Goal: Task Accomplishment & Management: Complete application form

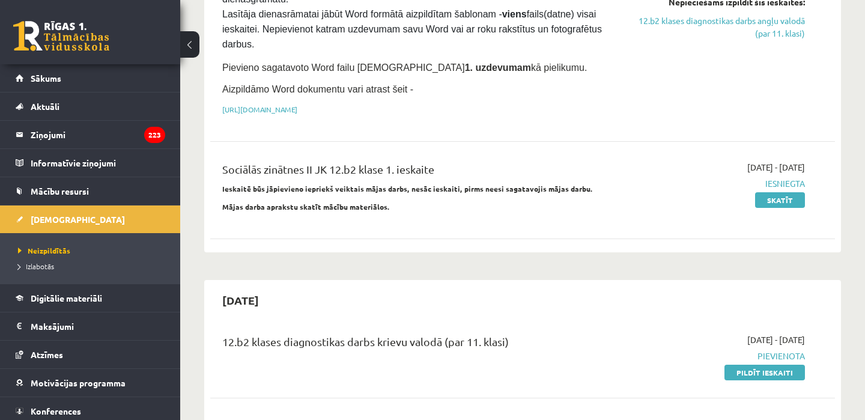
scroll to position [313, 0]
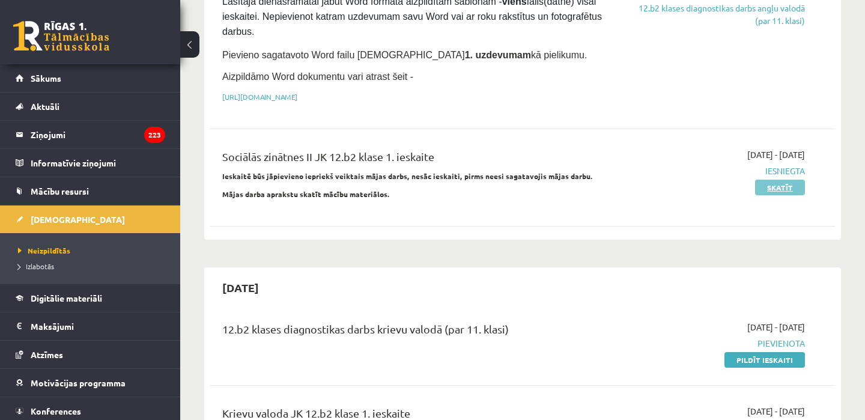
click at [780, 190] on link "Skatīt" at bounding box center [780, 188] width 50 height 16
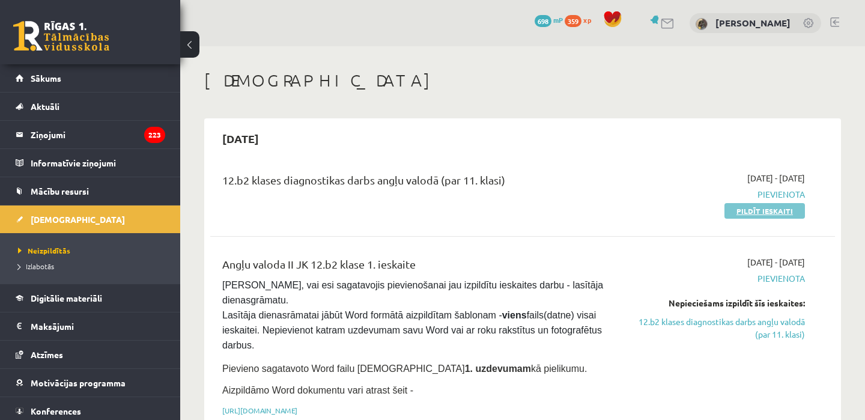
click at [772, 210] on link "Pildīt ieskaiti" at bounding box center [764, 211] width 80 height 16
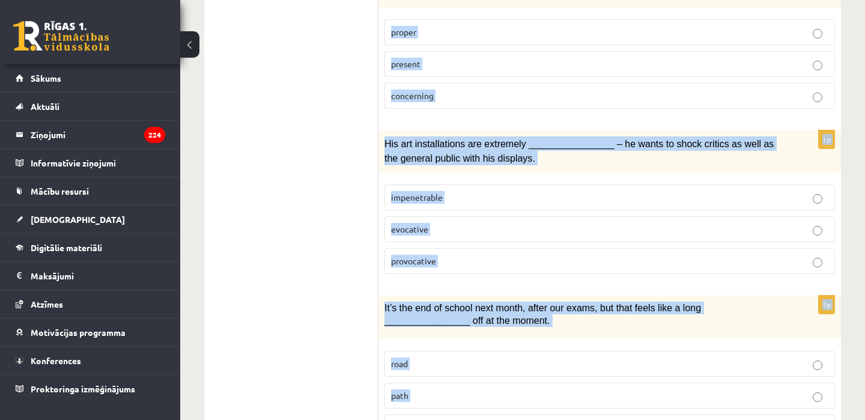
scroll to position [1891, 0]
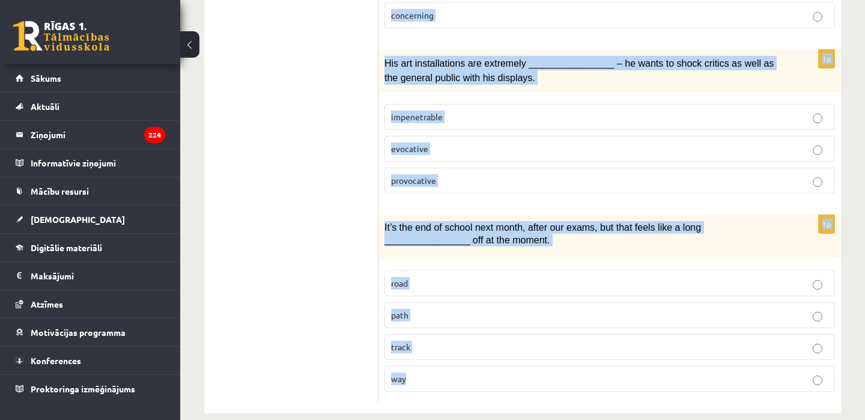
drag, startPoint x: 389, startPoint y: 138, endPoint x: 497, endPoint y: 378, distance: 263.2
copy form "Loremi dol sitamet consect. 1a Elitse doeiu tempori u labore etdolorem ________…"
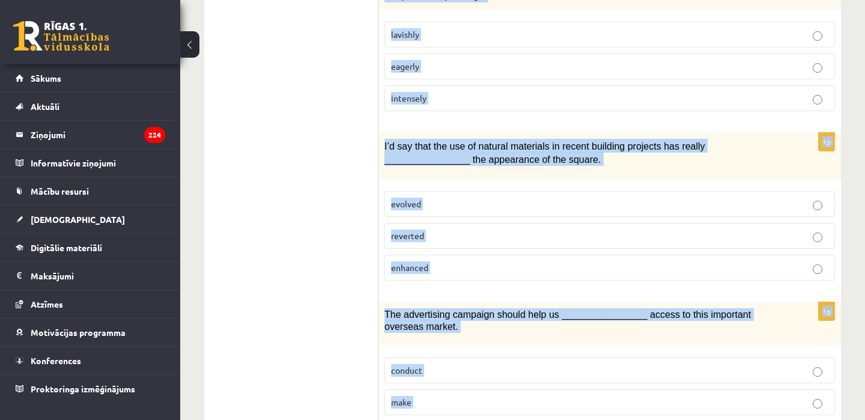
scroll to position [0, 0]
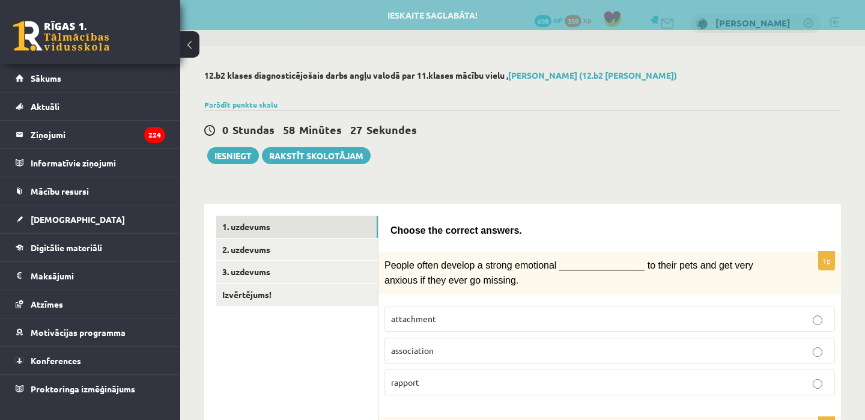
click at [439, 388] on label "rapport" at bounding box center [609, 382] width 450 height 26
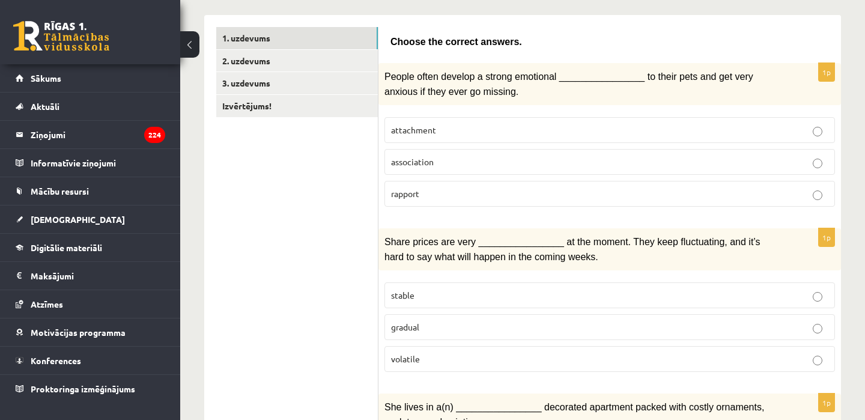
scroll to position [216, 0]
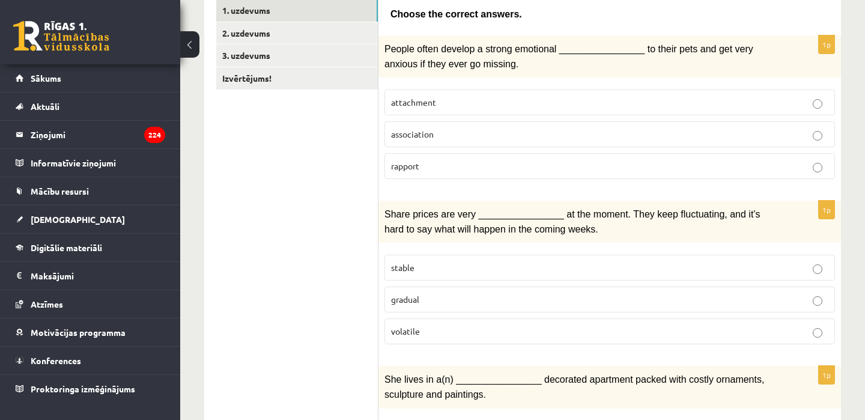
click at [426, 327] on p "volatile" at bounding box center [609, 331] width 437 height 13
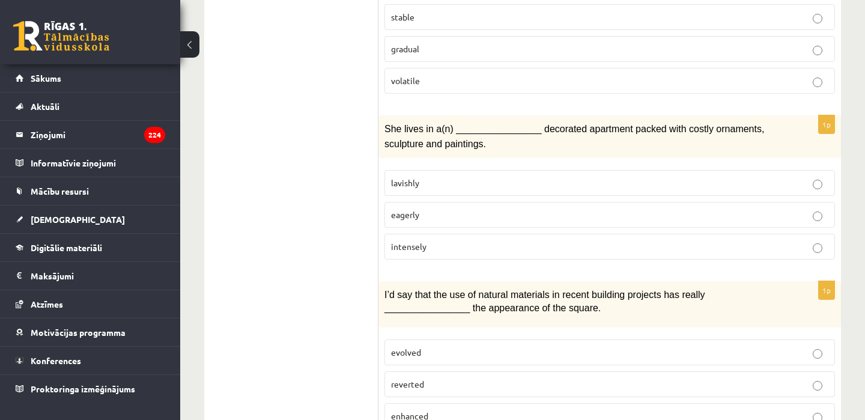
scroll to position [587, 0]
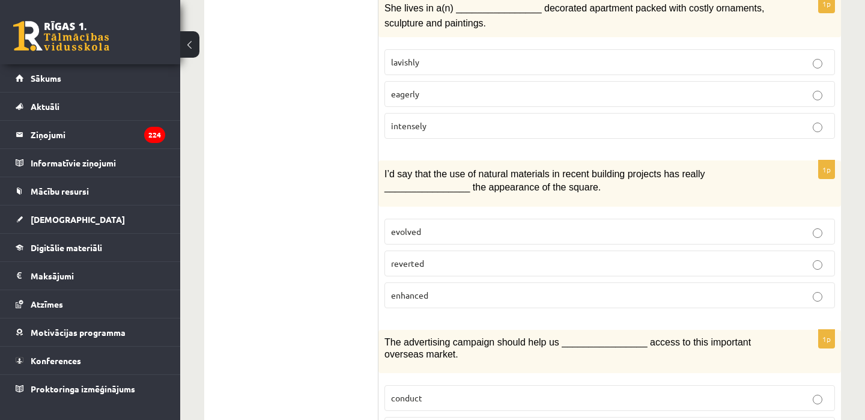
click at [446, 56] on p "lavishly" at bounding box center [609, 62] width 437 height 13
click at [430, 289] on p "enhanced" at bounding box center [609, 295] width 437 height 13
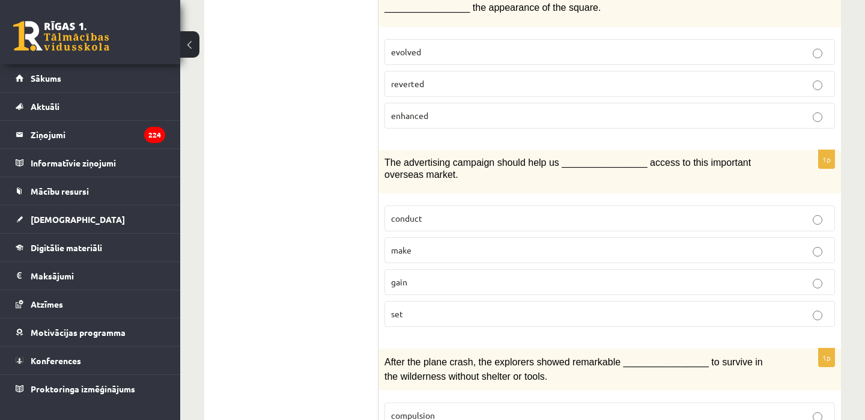
scroll to position [801, 0]
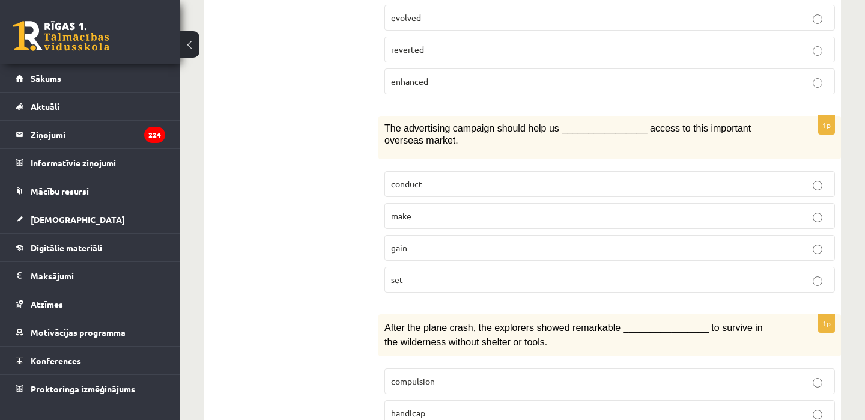
click at [464, 241] on p "gain" at bounding box center [609, 247] width 437 height 13
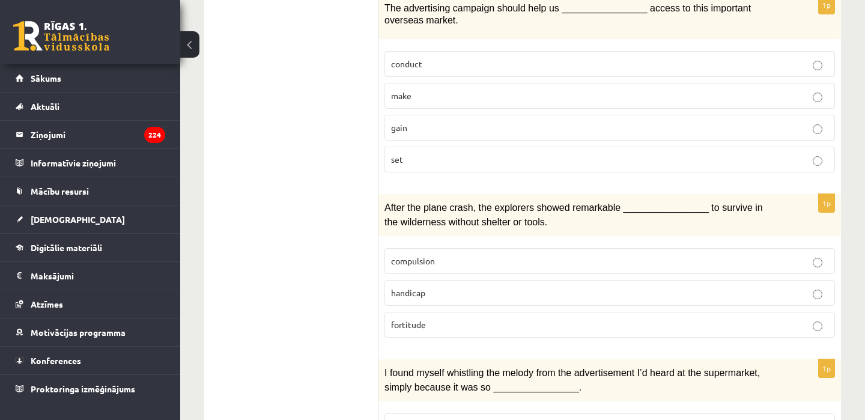
scroll to position [924, 0]
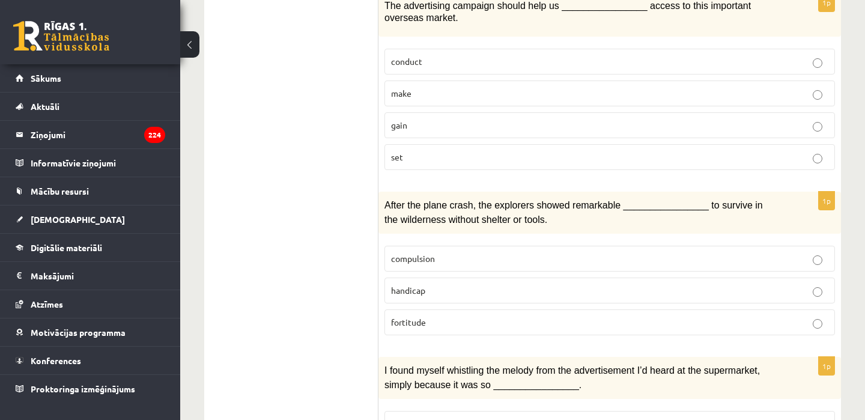
click at [468, 309] on label "fortitude" at bounding box center [609, 322] width 450 height 26
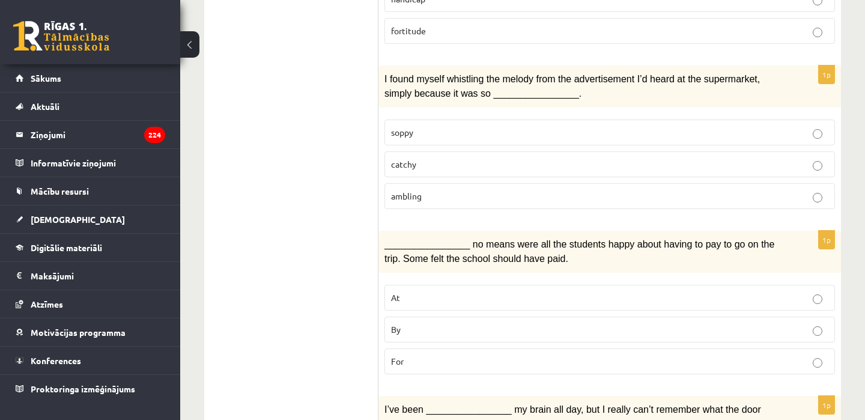
scroll to position [1214, 0]
click at [428, 159] on p "catchy" at bounding box center [609, 165] width 437 height 13
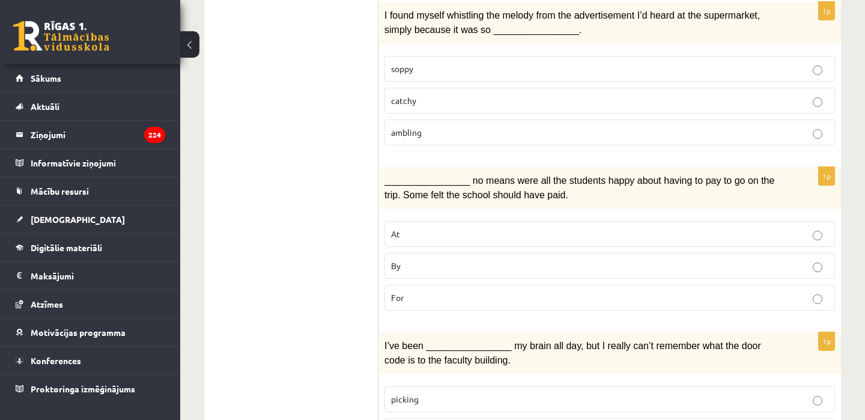
scroll to position [1323, 0]
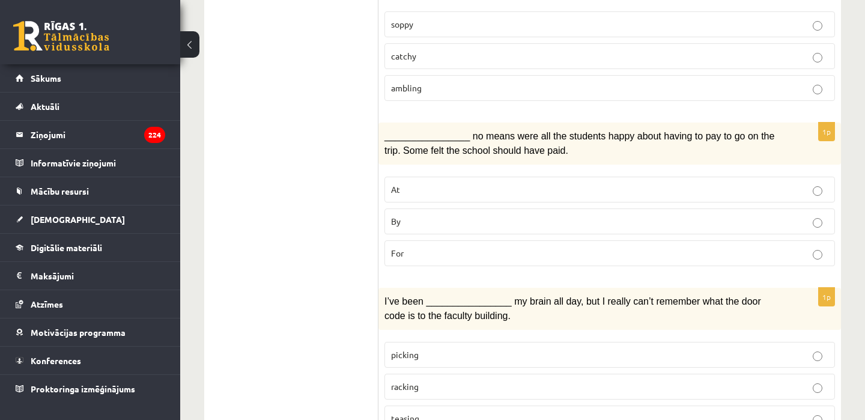
click at [427, 215] on p "By" at bounding box center [609, 221] width 437 height 13
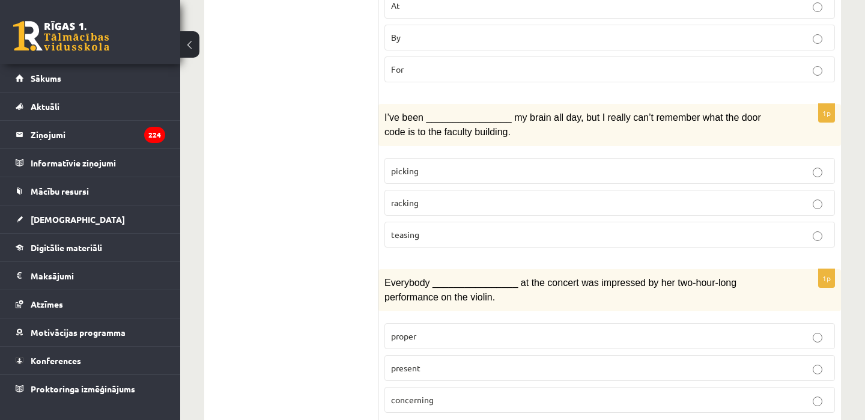
scroll to position [1506, 0]
click at [425, 196] on label "racking" at bounding box center [609, 203] width 450 height 26
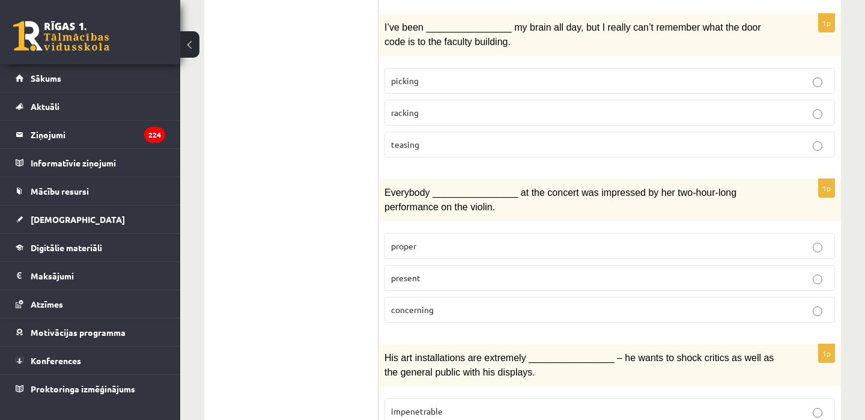
scroll to position [1611, 0]
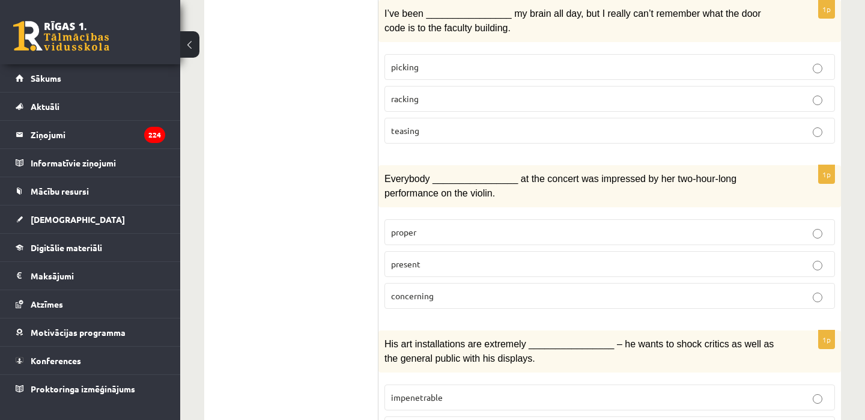
click at [426, 258] on p "present" at bounding box center [609, 264] width 437 height 13
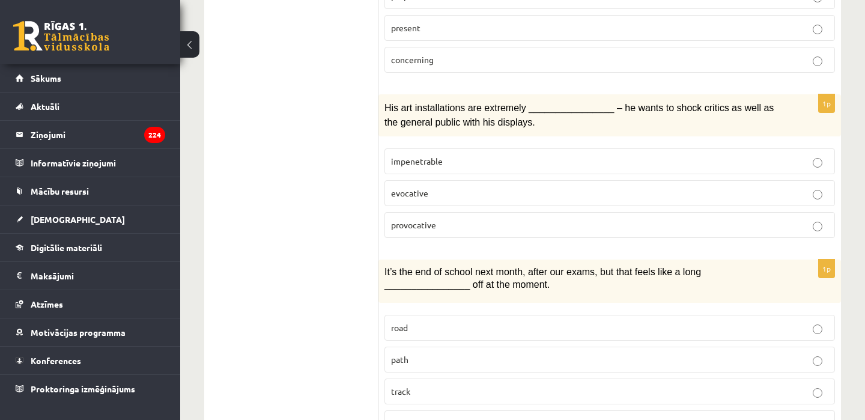
scroll to position [1846, 0]
click at [427, 220] on span "provocative" at bounding box center [413, 225] width 45 height 11
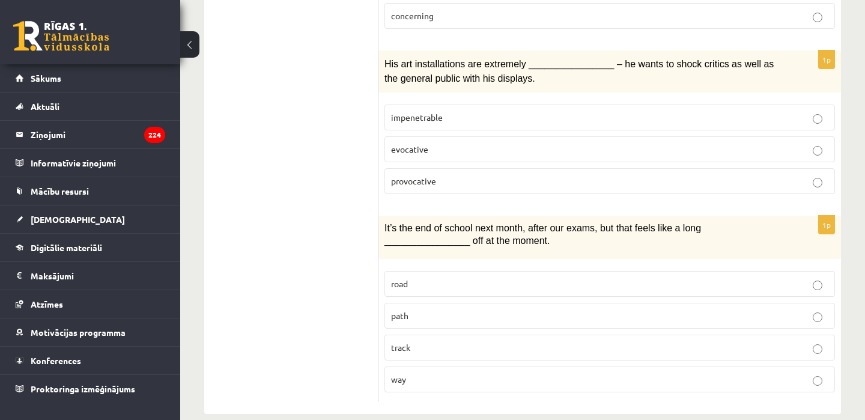
scroll to position [1891, 0]
click at [443, 369] on label "way" at bounding box center [609, 379] width 450 height 26
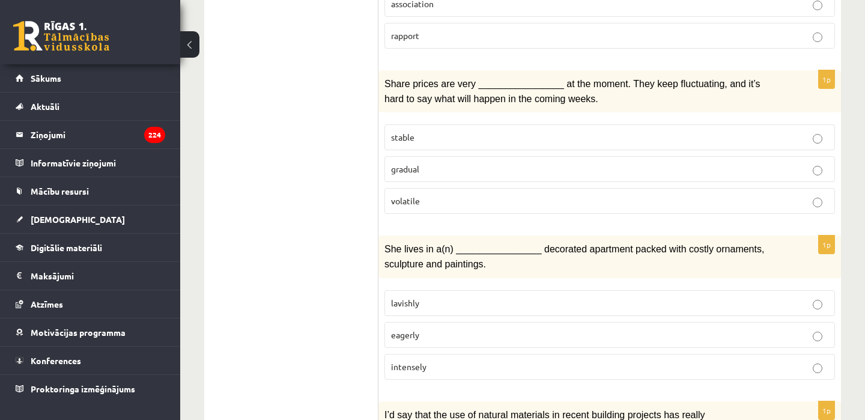
scroll to position [0, 0]
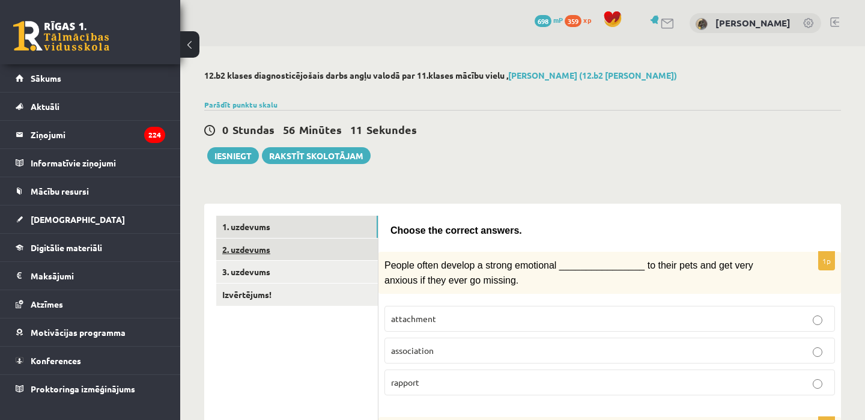
click at [297, 246] on link "2. uzdevums" at bounding box center [297, 249] width 162 height 22
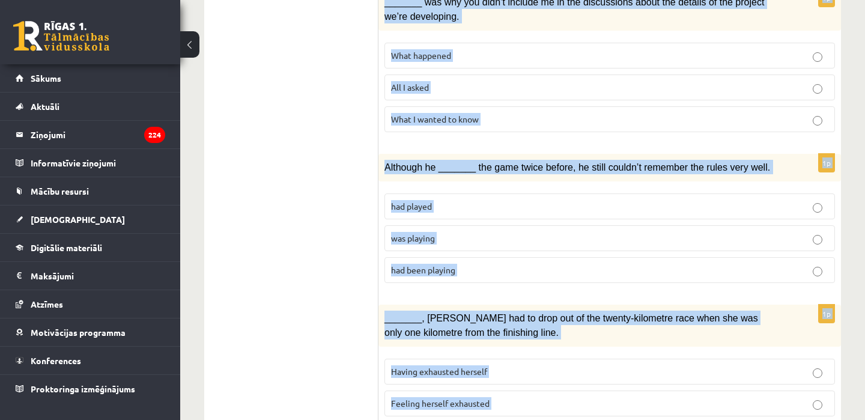
scroll to position [1476, 0]
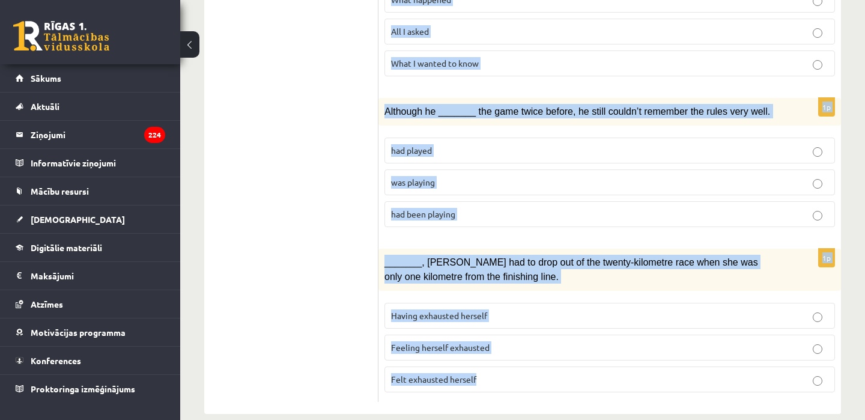
drag, startPoint x: 393, startPoint y: 52, endPoint x: 526, endPoint y: 380, distance: 353.4
copy form "Loremi dol sita cons adipis el sedd ei temporin utl etdolorem. 4a Eni adminimve…"
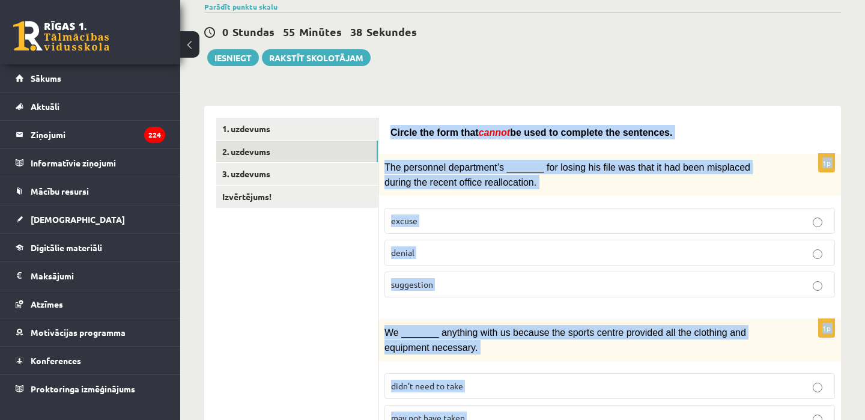
scroll to position [0, 0]
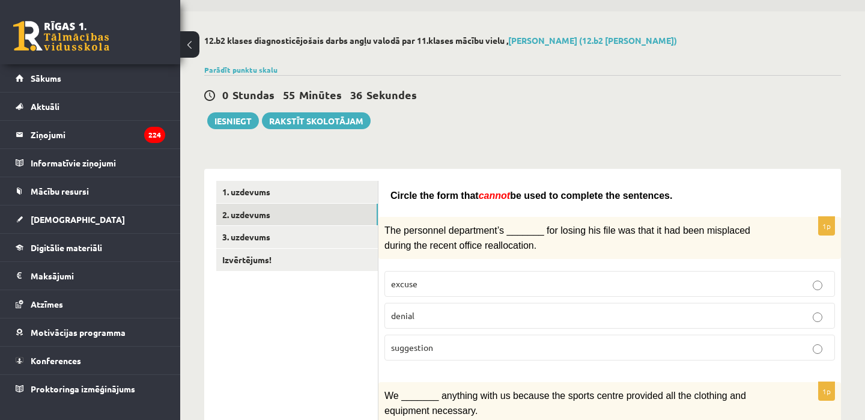
scroll to position [60, 0]
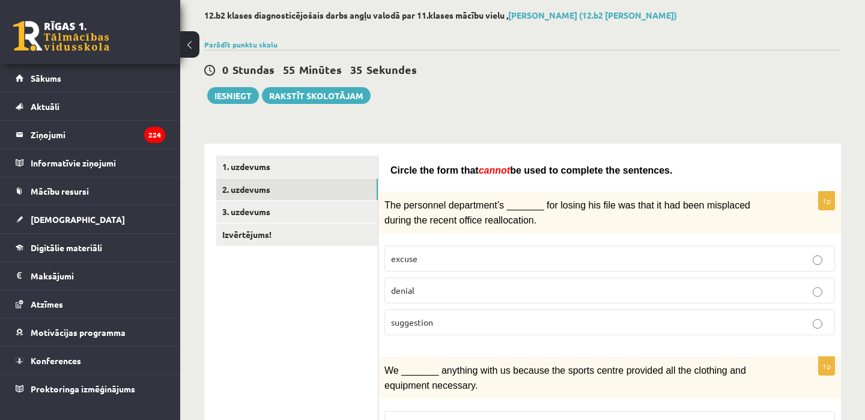
click at [428, 294] on label "denial" at bounding box center [609, 290] width 450 height 26
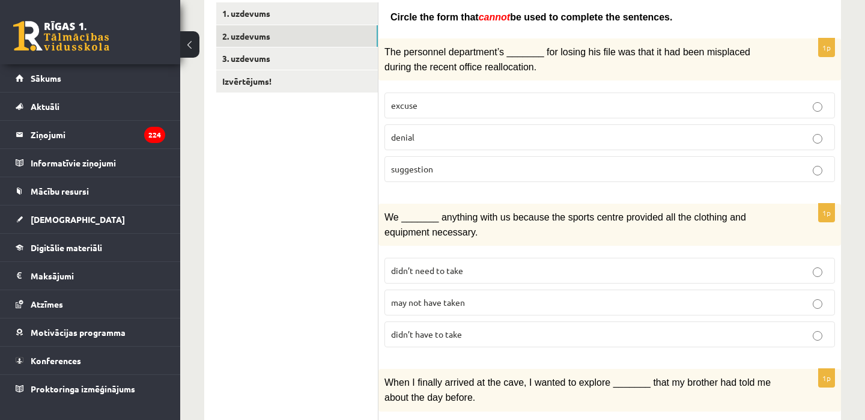
scroll to position [284, 0]
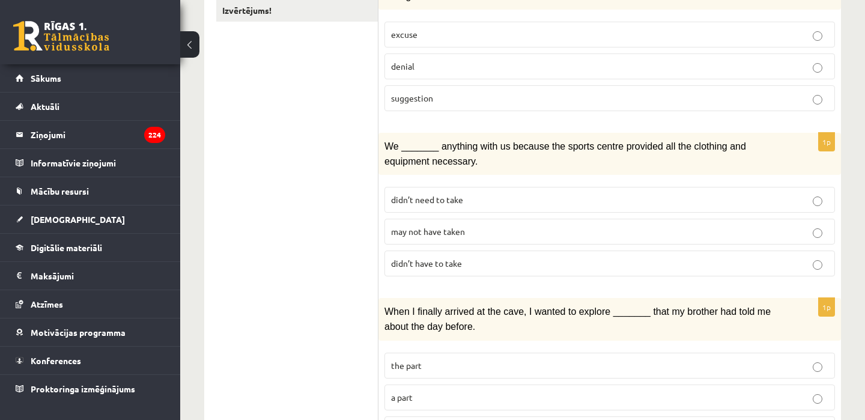
click at [414, 232] on span "may not have taken" at bounding box center [428, 231] width 74 height 11
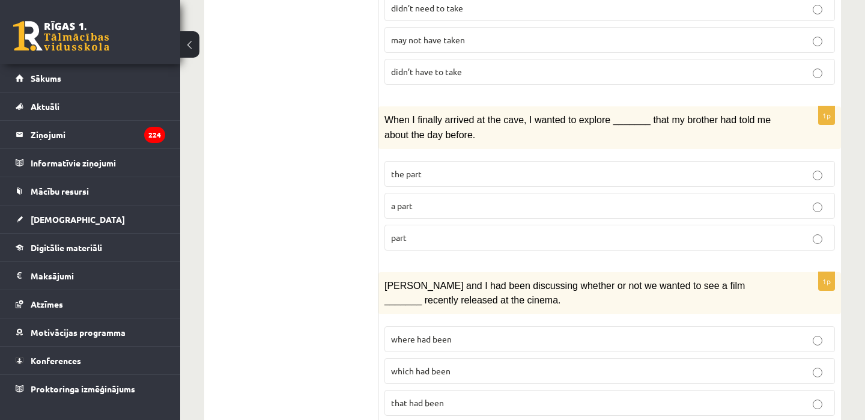
scroll to position [476, 0]
click at [464, 192] on label "a part" at bounding box center [609, 205] width 450 height 26
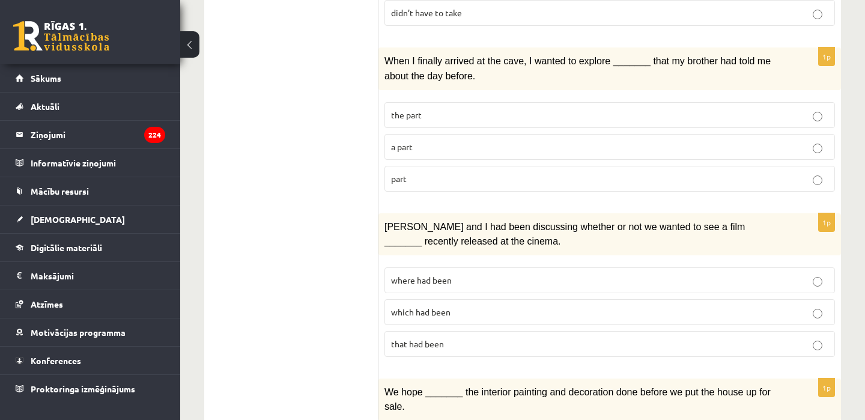
scroll to position [533, 0]
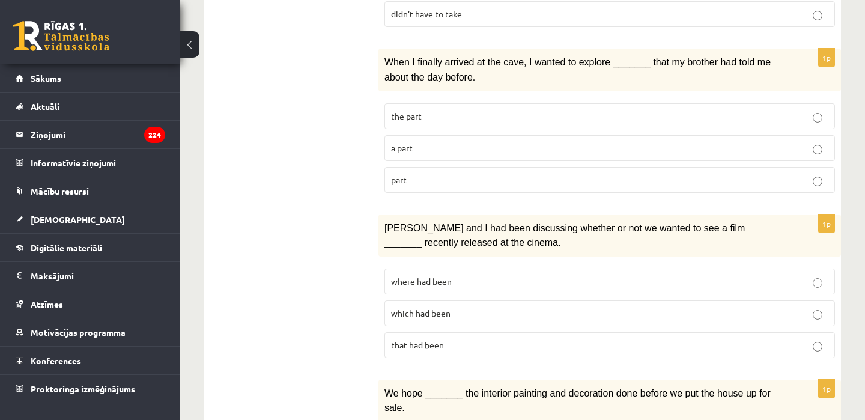
click at [435, 277] on span "where had been" at bounding box center [421, 281] width 61 height 11
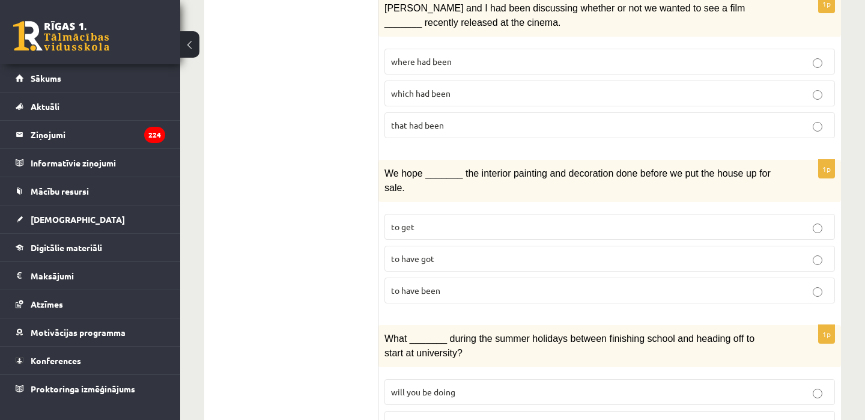
scroll to position [749, 0]
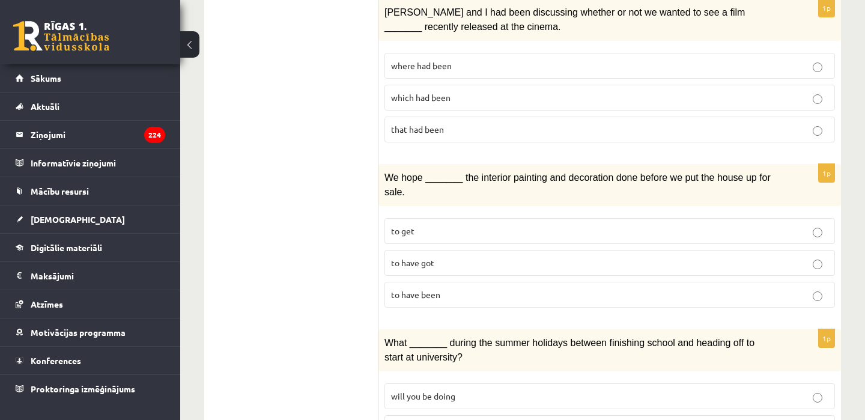
click at [435, 259] on p "to have got" at bounding box center [609, 262] width 437 height 13
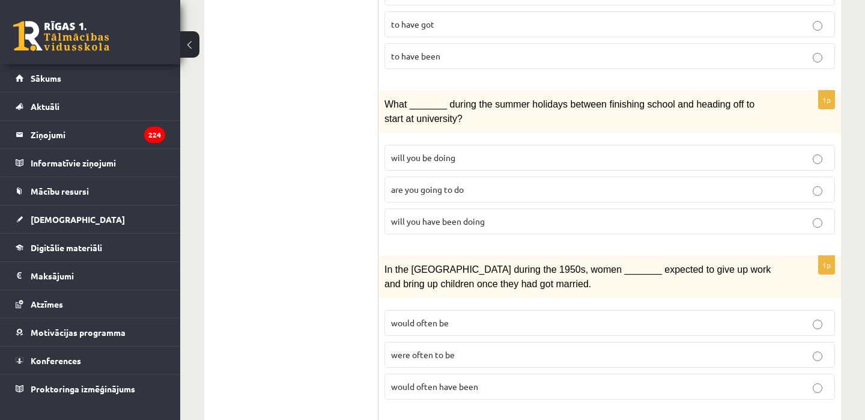
scroll to position [988, 0]
click at [462, 215] on span "will you have been doing" at bounding box center [438, 220] width 94 height 11
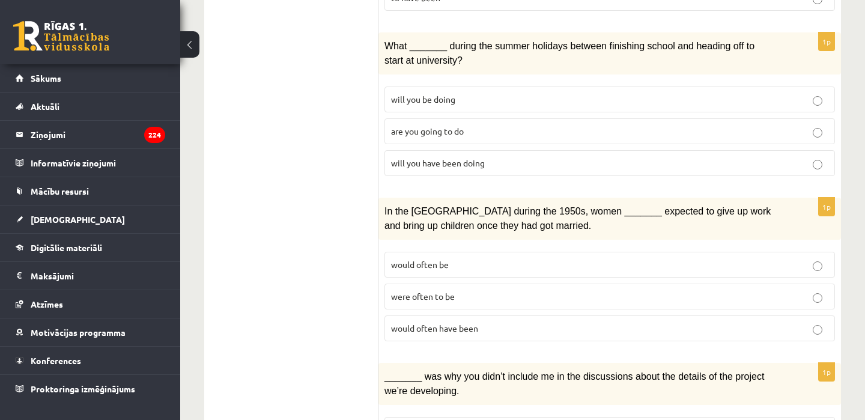
scroll to position [1110, 0]
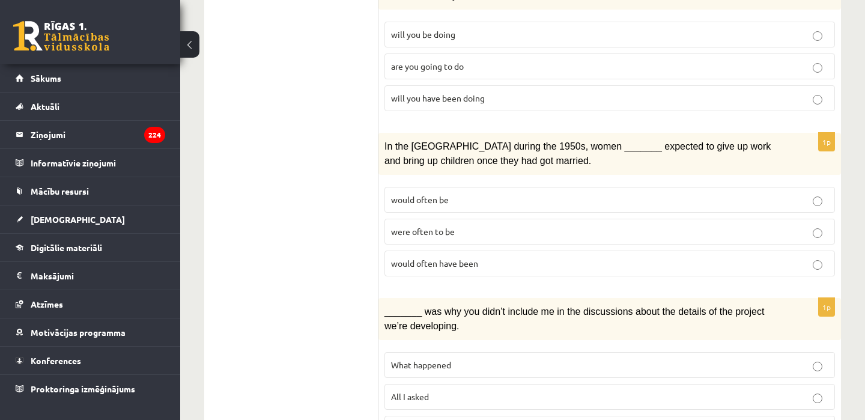
click at [465, 257] on p "would often have been" at bounding box center [609, 263] width 437 height 13
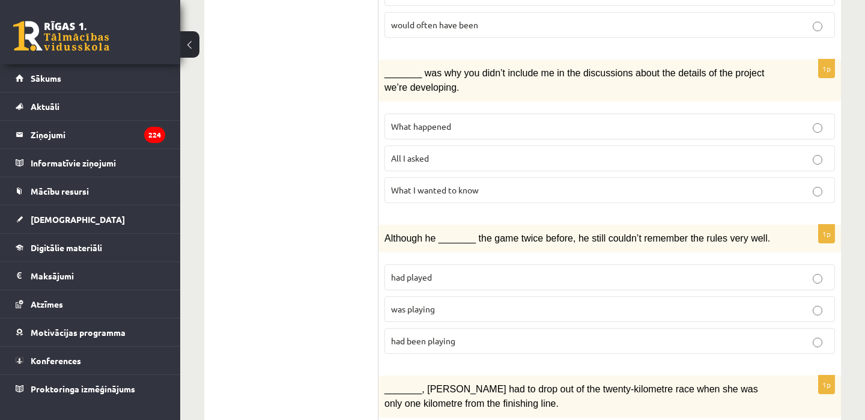
scroll to position [1348, 0]
click at [463, 153] on label "All I asked" at bounding box center [609, 159] width 450 height 26
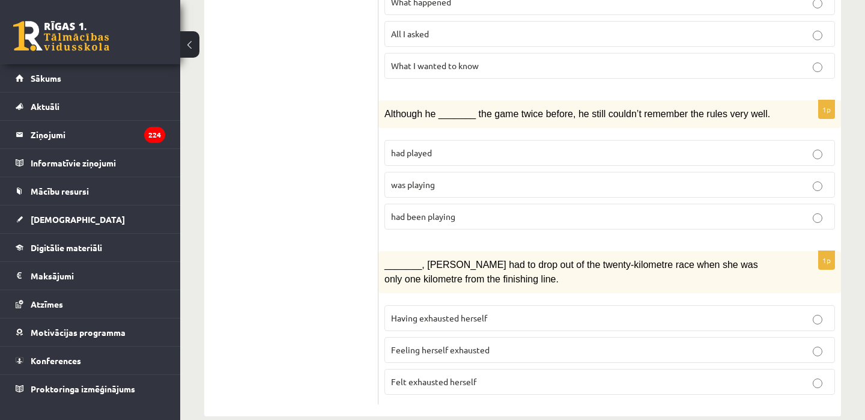
scroll to position [1476, 0]
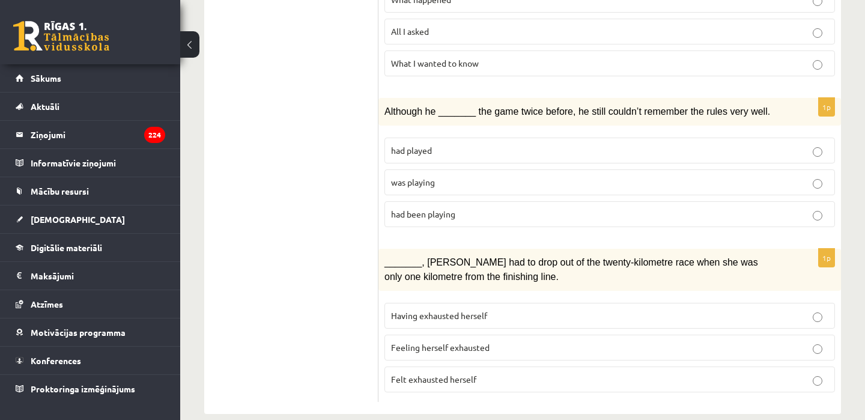
click at [449, 176] on p "was playing" at bounding box center [609, 182] width 437 height 13
click at [453, 342] on span "Feeling herself exhausted" at bounding box center [440, 347] width 98 height 11
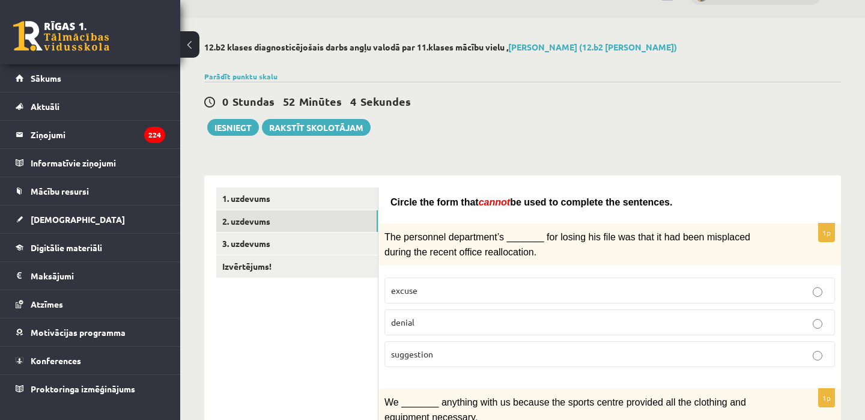
scroll to position [0, 0]
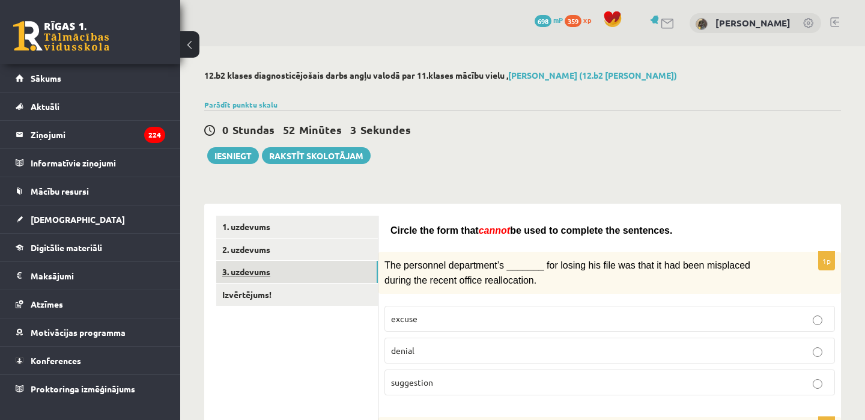
click at [274, 269] on link "3. uzdevums" at bounding box center [297, 272] width 162 height 22
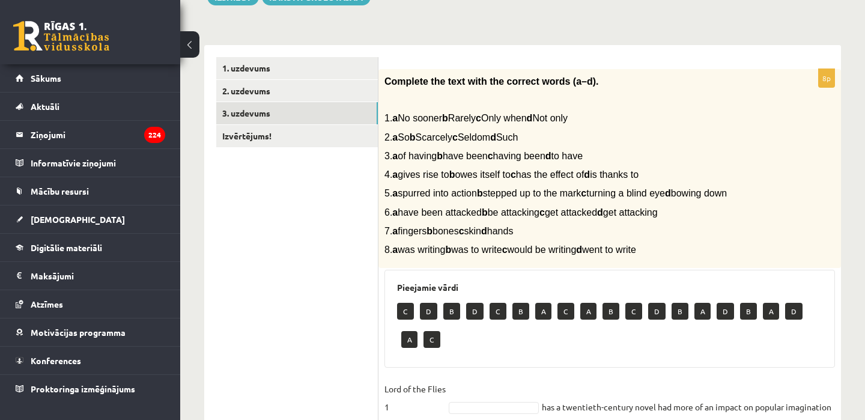
scroll to position [153, 0]
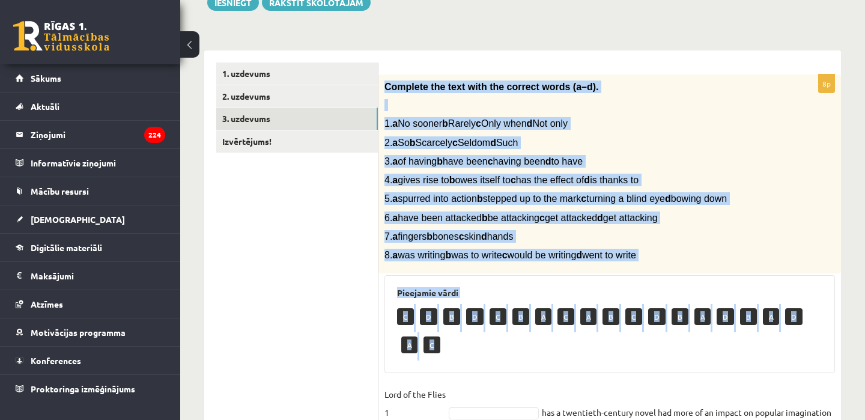
drag, startPoint x: 386, startPoint y: 79, endPoint x: 524, endPoint y: 382, distance: 332.7
click at [524, 382] on div "8p Complete the text with the correct words (a–d). 1. a No sooner b Rarely c On…" at bounding box center [609, 378] width 462 height 608
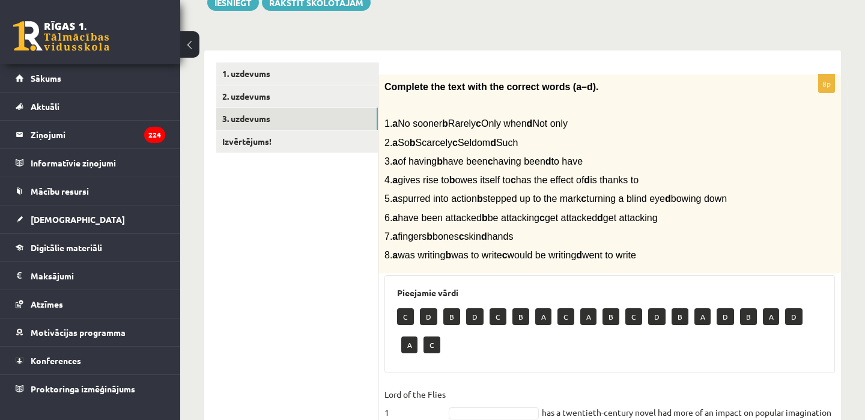
click at [412, 135] on div "Complete the text with the correct words (a–d). 1. a No sooner b Rarely c Only …" at bounding box center [609, 173] width 462 height 199
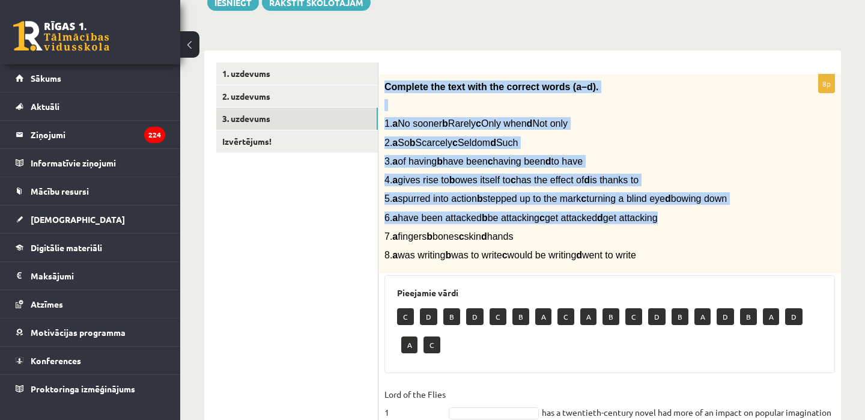
drag, startPoint x: 385, startPoint y: 86, endPoint x: 632, endPoint y: 238, distance: 290.2
click at [632, 238] on div "Complete the text with the correct words (a–d). 1. a No sooner b Rarely c Only …" at bounding box center [609, 173] width 462 height 199
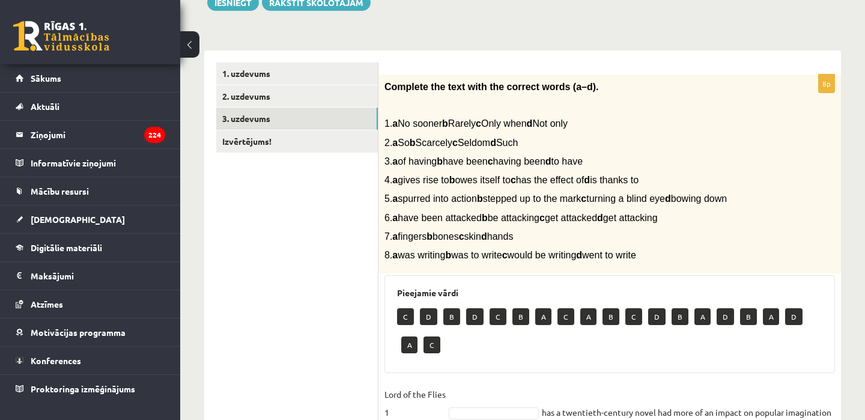
click at [512, 123] on span "1. a No sooner b Rarely c Only when d Not only" at bounding box center [475, 123] width 183 height 10
drag, startPoint x: 386, startPoint y: 85, endPoint x: 734, endPoint y: 278, distance: 398.4
click at [734, 274] on div "Complete the text with the correct words (a–d). 1. a No sooner b Rarely c Only …" at bounding box center [609, 173] width 462 height 199
copy div "Complete the text with the correct words (a–d). 1. a No sooner b Rarely c Only …"
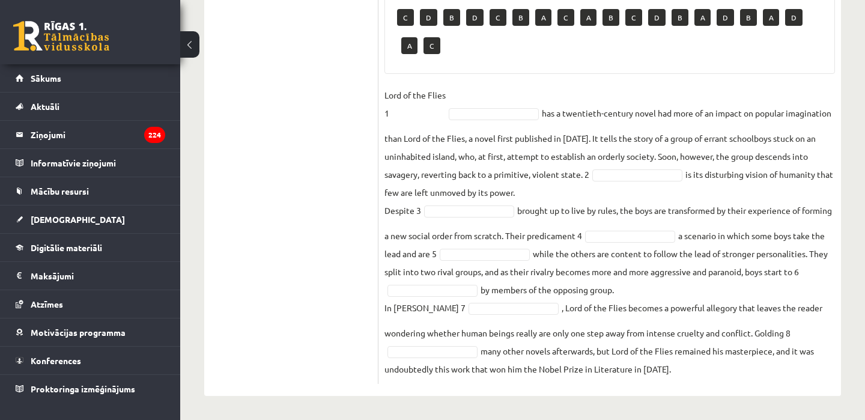
scroll to position [464, 0]
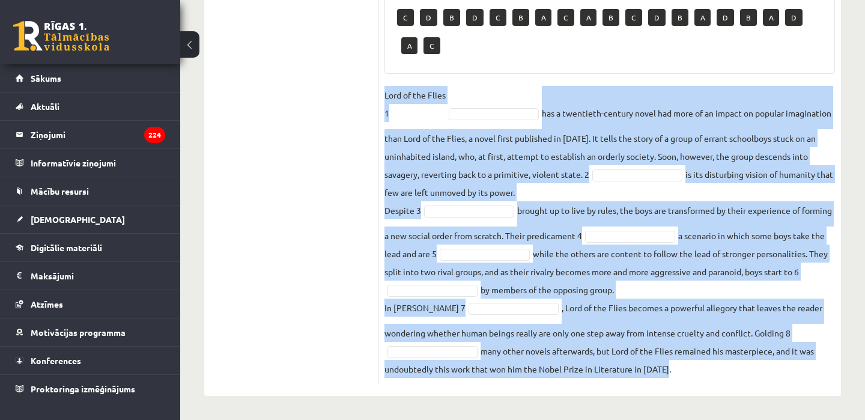
drag, startPoint x: 384, startPoint y: 93, endPoint x: 772, endPoint y: 387, distance: 486.6
click at [772, 387] on div "8p Complete the text with the correct words (a–d). 1. a No sooner b Rarely c On…" at bounding box center [609, 73] width 462 height 644
copy fieldset "Lord of the Flies 1 has a twentieth-century novel had more of an impact on popu…"
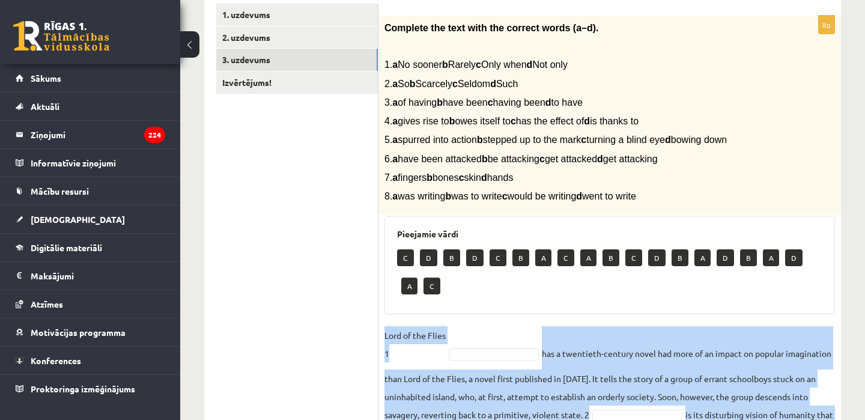
scroll to position [210, 0]
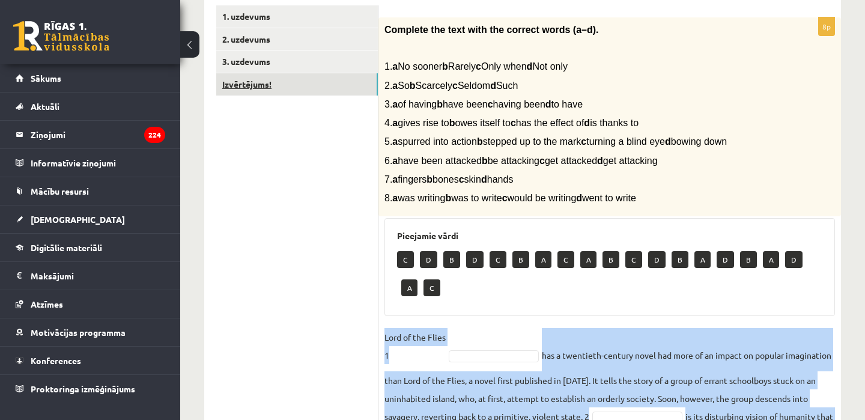
click at [341, 92] on link "Izvērtējums!" at bounding box center [297, 84] width 162 height 22
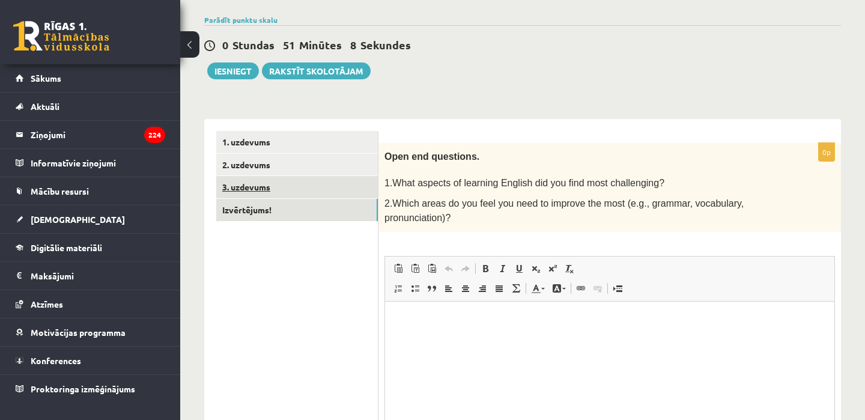
scroll to position [0, 0]
click at [307, 193] on link "3. uzdevums" at bounding box center [297, 187] width 162 height 22
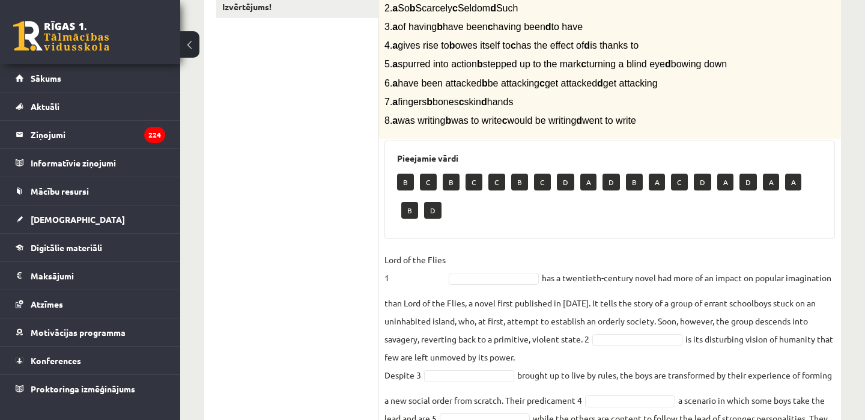
scroll to position [292, 0]
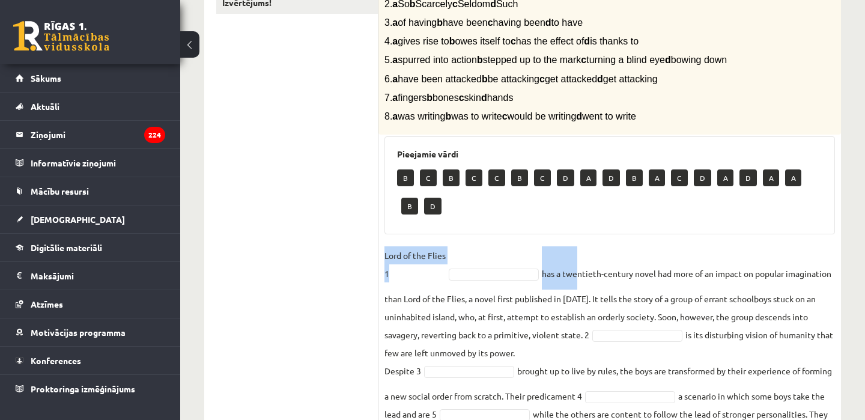
drag, startPoint x: 385, startPoint y: 267, endPoint x: 574, endPoint y: 297, distance: 191.0
click at [574, 297] on fieldset "Lord of the Flies 1 has a twentieth-century novel had more of an impact on popu…" at bounding box center [609, 392] width 450 height 292
click at [358, 290] on ul "1. uzdevums 2. uzdevums 3. uzdevums Izvērtējums!" at bounding box center [297, 234] width 162 height 620
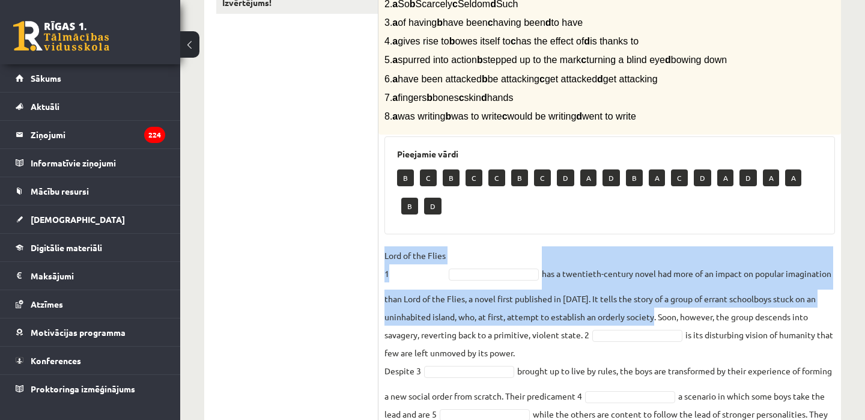
drag, startPoint x: 383, startPoint y: 267, endPoint x: 703, endPoint y: 332, distance: 327.3
click at [703, 332] on div "8p Complete the text with the correct words (a–d). 1. a No sooner b Rarely c On…" at bounding box center [609, 240] width 462 height 608
copy fieldset "Lord of the Flies 1 has a twentieth-century novel had more of an impact on popu…"
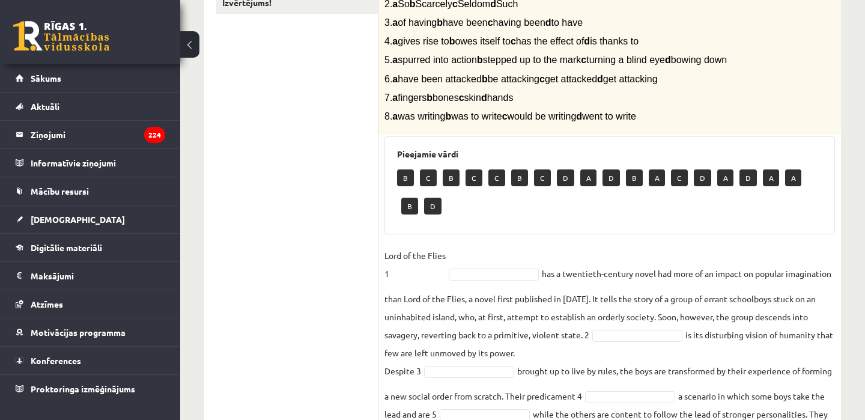
click at [433, 234] on div "Pieejamie vārdi B C B C C B C D A D B A C D A D A A B D" at bounding box center [609, 185] width 450 height 98
drag, startPoint x: 446, startPoint y: 265, endPoint x: 380, endPoint y: 264, distance: 65.5
click at [380, 264] on div "8p Complete the text with the correct words (a–d). 1. a No sooner b Rarely c On…" at bounding box center [609, 240] width 462 height 608
copy p "Lord of the Flies"
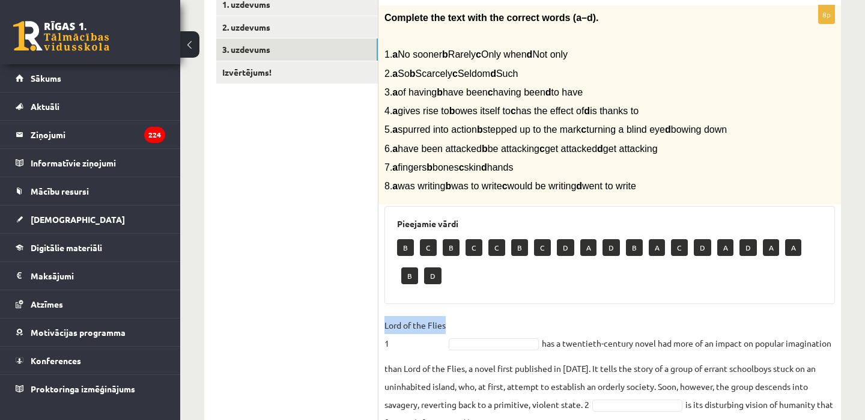
scroll to position [205, 0]
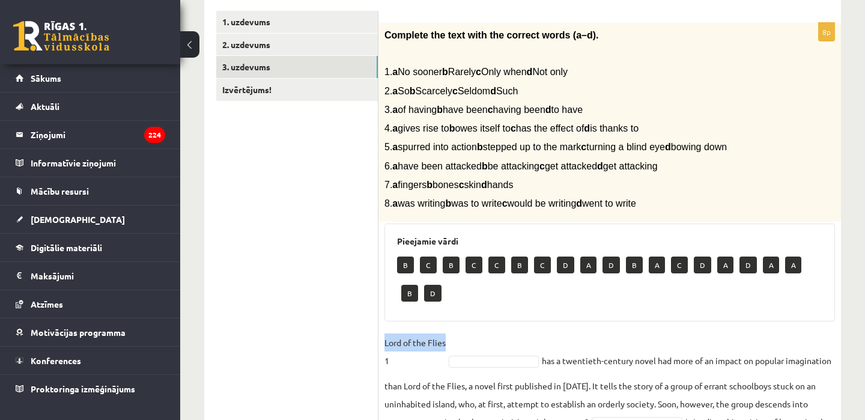
drag, startPoint x: 385, startPoint y: 70, endPoint x: 632, endPoint y: 73, distance: 247.4
click at [632, 73] on p "1. a No sooner b Rarely c Only when d Not only" at bounding box center [579, 71] width 390 height 13
copy span "1. a No sooner b Rarely c Only when d Not only"
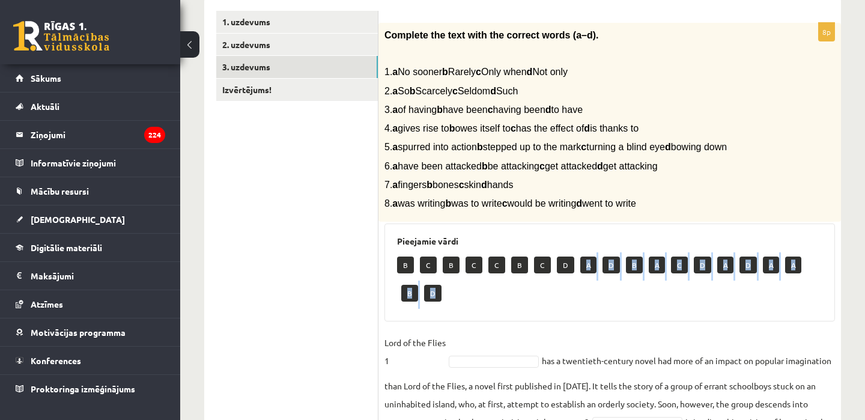
drag, startPoint x: 585, startPoint y: 280, endPoint x: 568, endPoint y: 294, distance: 22.6
click at [568, 294] on div "B C B C C B C D A D B A C D A D A A B D" at bounding box center [609, 280] width 425 height 56
click at [580, 290] on div "B C B C C B C D A D B A C D A D A A B D" at bounding box center [609, 280] width 425 height 56
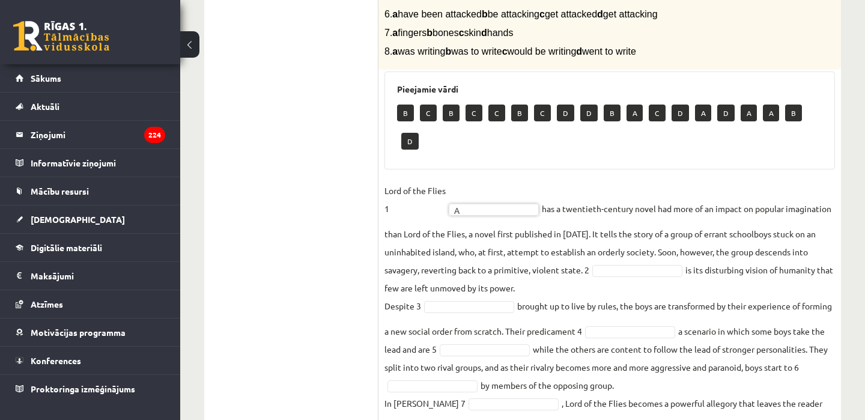
scroll to position [360, 0]
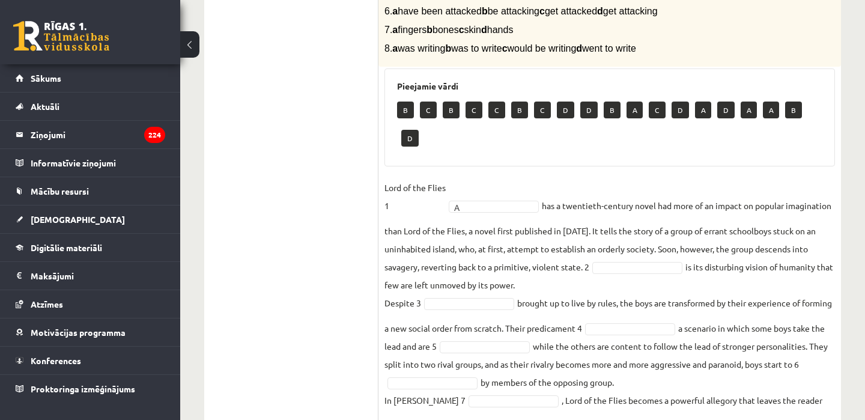
drag, startPoint x: 704, startPoint y: 234, endPoint x: 698, endPoint y: 267, distance: 33.5
click at [698, 267] on fieldset "Lord of the Flies 1 A * has a twentieth-century novel had more of an impact on …" at bounding box center [609, 324] width 450 height 292
copy fieldset "Soon, however, the group descends into savagery, reverting back to a primitive,…"
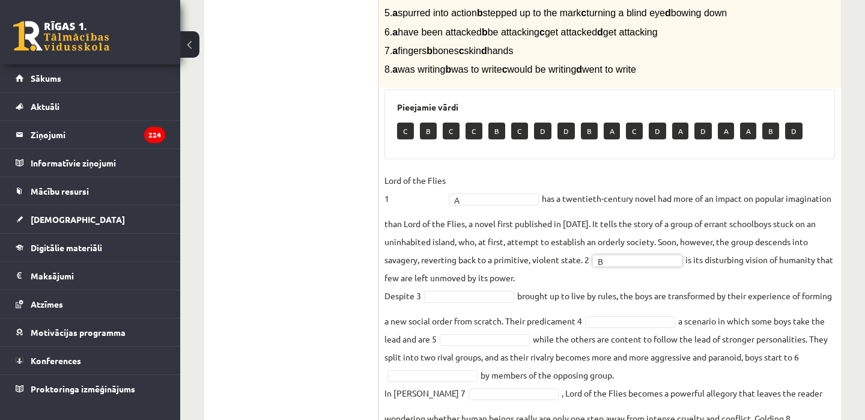
scroll to position [437, 0]
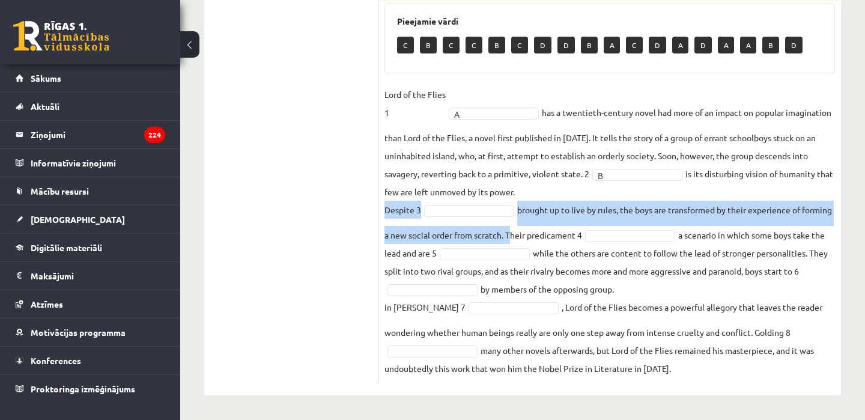
drag, startPoint x: 384, startPoint y: 210, endPoint x: 539, endPoint y: 235, distance: 157.6
click at [539, 235] on div "8p Complete the text with the correct words (a–d). 1. a No sooner b Rarely c On…" at bounding box center [609, 93] width 462 height 580
copy fieldset "Despite 3 brought up to live by rules, the boys are transformed by their experi…"
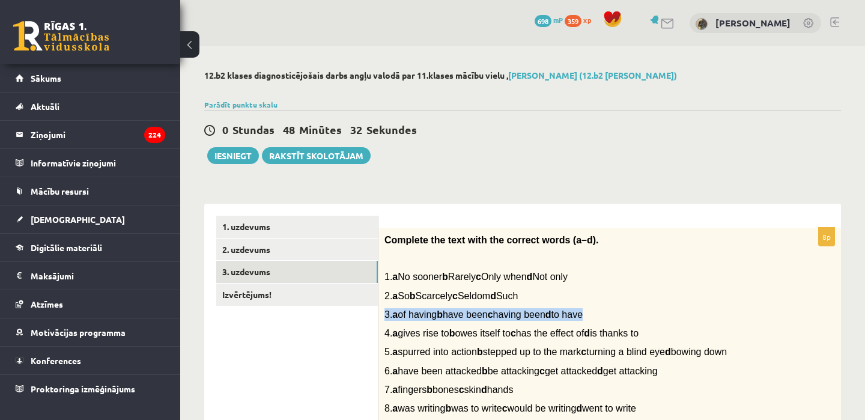
drag, startPoint x: 383, startPoint y: 313, endPoint x: 727, endPoint y: 323, distance: 344.3
click at [727, 323] on div "Complete the text with the correct words (a–d). 1. a No sooner b Rarely c Only …" at bounding box center [609, 327] width 462 height 199
copy div "3. a of having b have been c having been d to have"
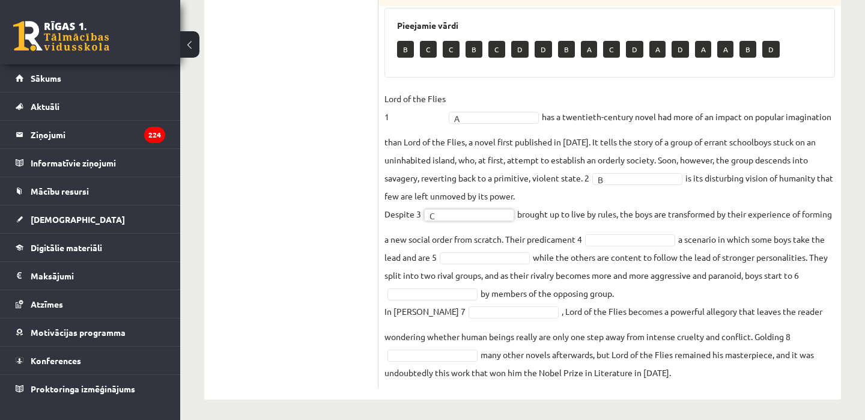
scroll to position [437, 0]
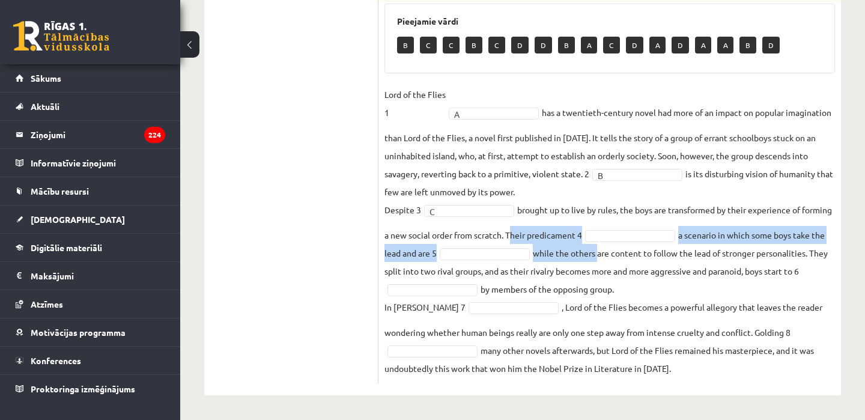
drag, startPoint x: 541, startPoint y: 234, endPoint x: 632, endPoint y: 244, distance: 92.5
click at [632, 244] on fieldset "Lord of the Flies 1 A * has a twentieth-century novel had more of an impact on …" at bounding box center [609, 231] width 450 height 292
click at [557, 232] on fieldset "Lord of the Flies 1 A * has a twentieth-century novel had more of an impact on …" at bounding box center [609, 231] width 450 height 292
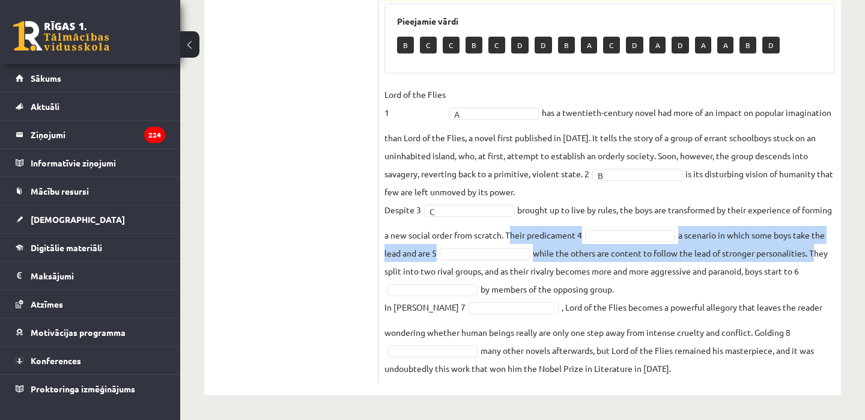
drag, startPoint x: 539, startPoint y: 235, endPoint x: 435, endPoint y: 272, distance: 110.2
click at [435, 272] on fieldset "Lord of the Flies 1 A * has a twentieth-century novel had more of an impact on …" at bounding box center [609, 231] width 450 height 292
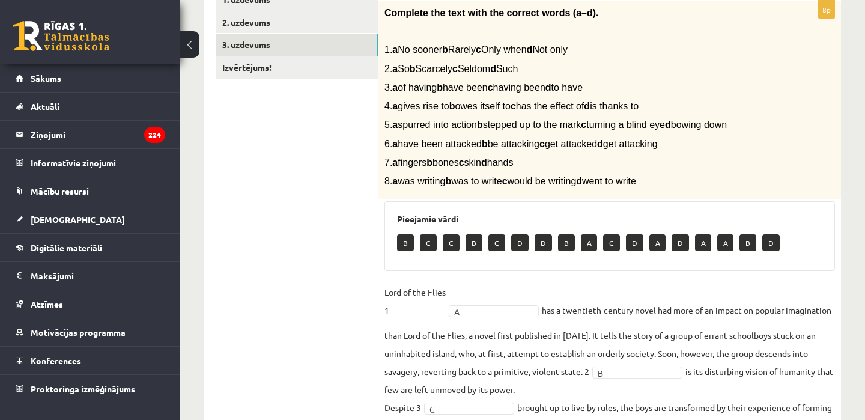
scroll to position [120, 0]
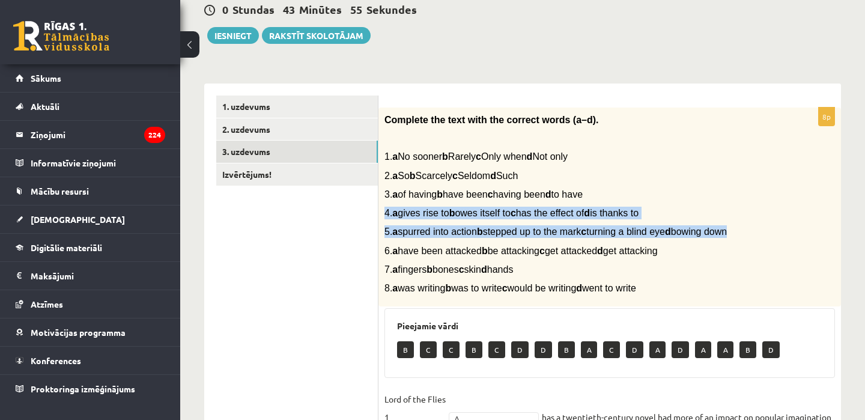
drag, startPoint x: 384, startPoint y: 210, endPoint x: 416, endPoint y: 252, distance: 51.9
click at [416, 252] on div "Complete the text with the correct words (a–d). 1. a No sooner b Rarely c Only …" at bounding box center [609, 207] width 462 height 199
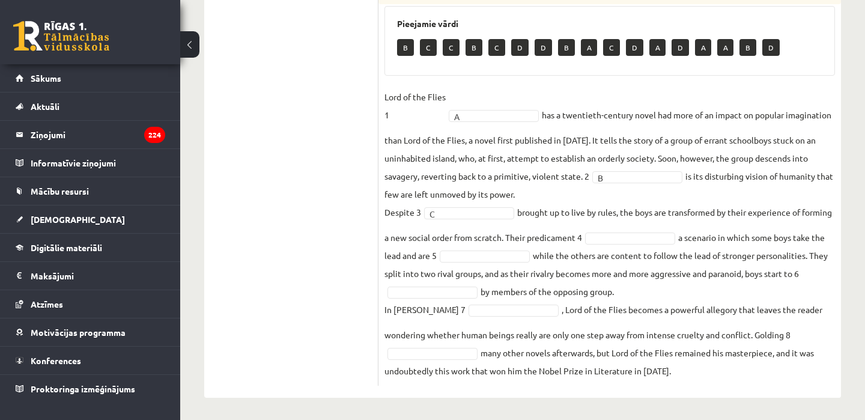
scroll to position [425, 0]
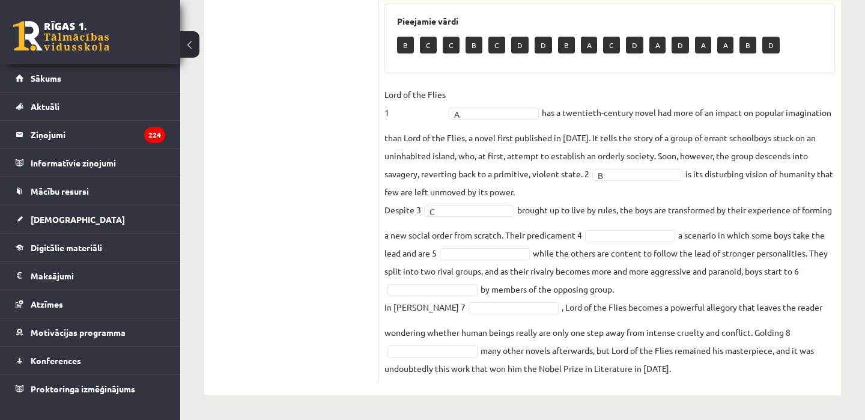
click at [661, 253] on fieldset "Lord of the Flies 1 A * has a twentieth-century novel had more of an impact on …" at bounding box center [609, 231] width 450 height 292
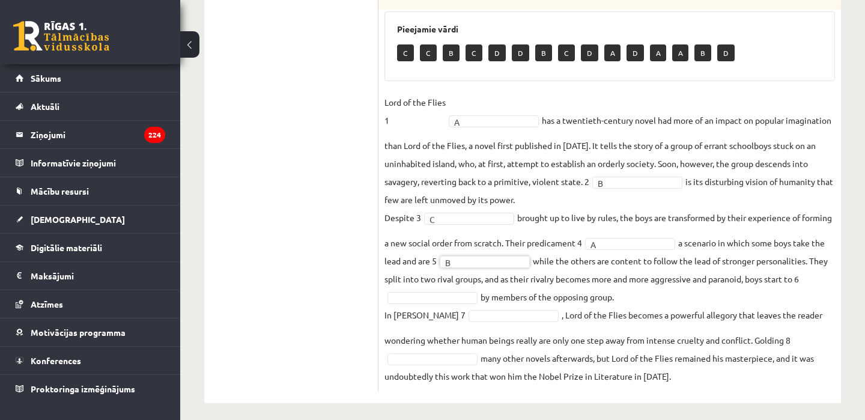
scroll to position [437, 0]
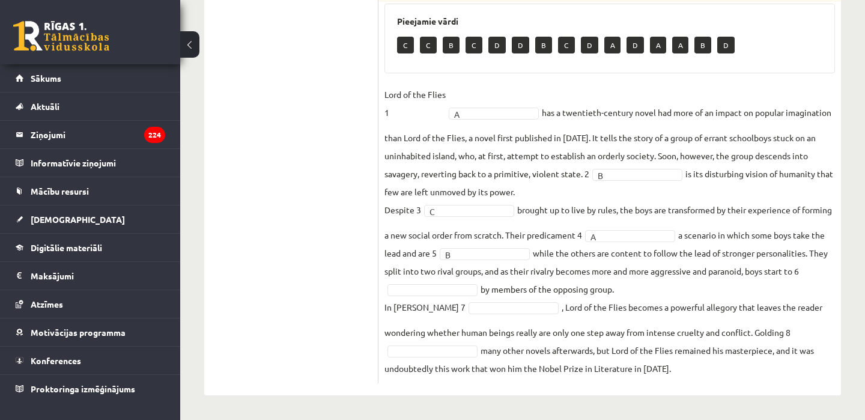
drag, startPoint x: 437, startPoint y: 269, endPoint x: 679, endPoint y: 288, distance: 242.2
click at [679, 288] on fieldset "Lord of the Flies 1 A * has a twentieth-century novel had more of an impact on …" at bounding box center [609, 231] width 450 height 292
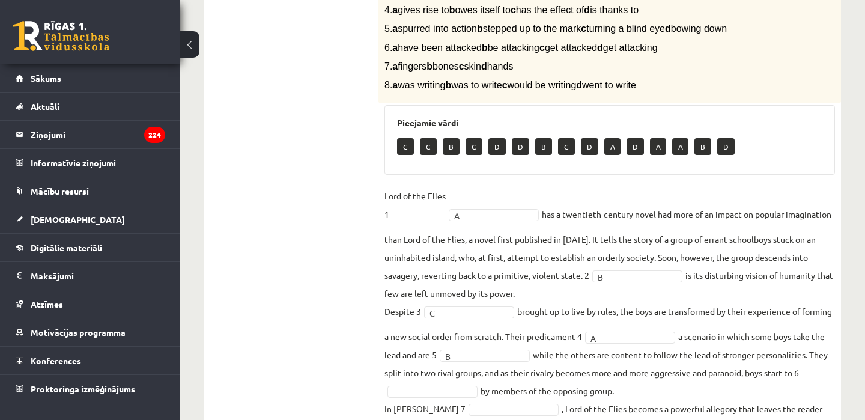
scroll to position [170, 0]
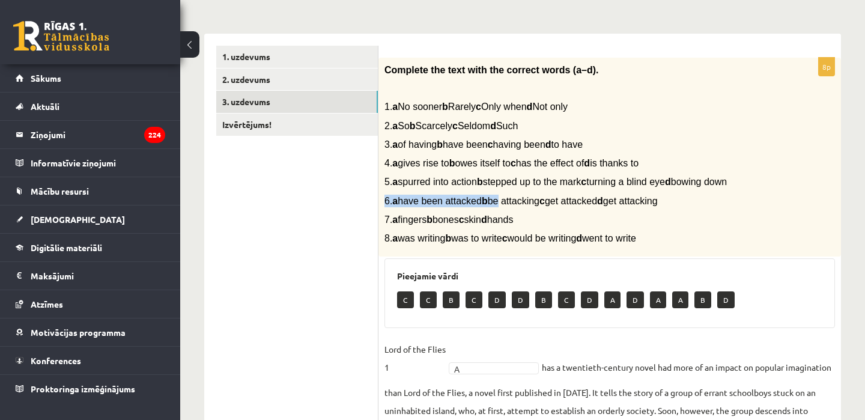
drag, startPoint x: 382, startPoint y: 212, endPoint x: 520, endPoint y: 214, distance: 138.1
click at [520, 214] on div "Complete the text with the correct words (a–d). 1. a No sooner b Rarely c Only …" at bounding box center [609, 157] width 462 height 199
click at [366, 208] on ul "1. uzdevums 2. uzdevums 3. uzdevums Izvērtējums!" at bounding box center [297, 342] width 162 height 592
drag, startPoint x: 381, startPoint y: 213, endPoint x: 726, endPoint y: 219, distance: 345.4
click at [726, 219] on div "Complete the text with the correct words (a–d). 1. a No sooner b Rarely c Only …" at bounding box center [609, 157] width 462 height 199
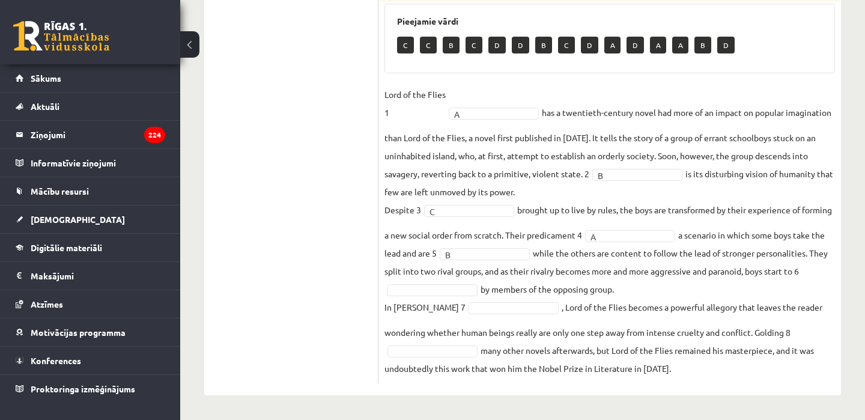
scroll to position [437, 0]
click at [483, 297] on fieldset "Lord of the Flies 1 A * has a twentieth-century novel had more of an impact on …" at bounding box center [609, 231] width 450 height 292
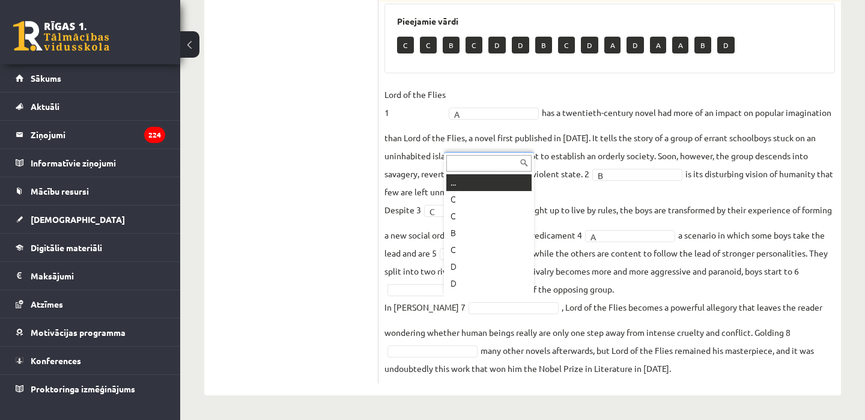
scroll to position [14, 0]
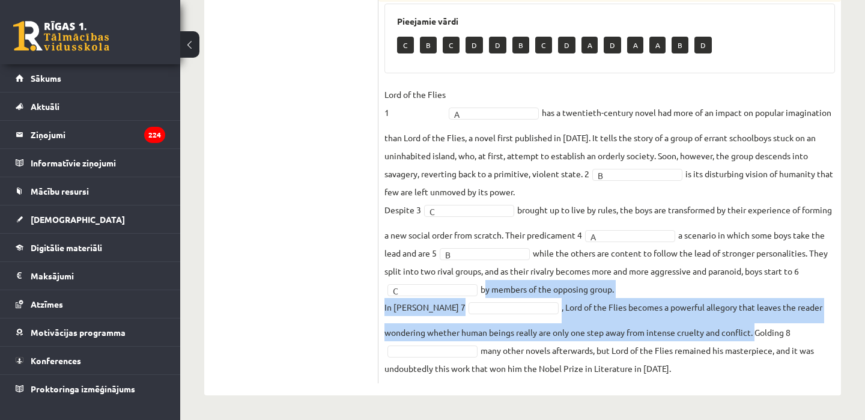
drag, startPoint x: 540, startPoint y: 286, endPoint x: 757, endPoint y: 338, distance: 223.3
click at [757, 338] on fieldset "Lord of the Flies 1 A * has a twentieth-century novel had more of an impact on …" at bounding box center [609, 231] width 450 height 292
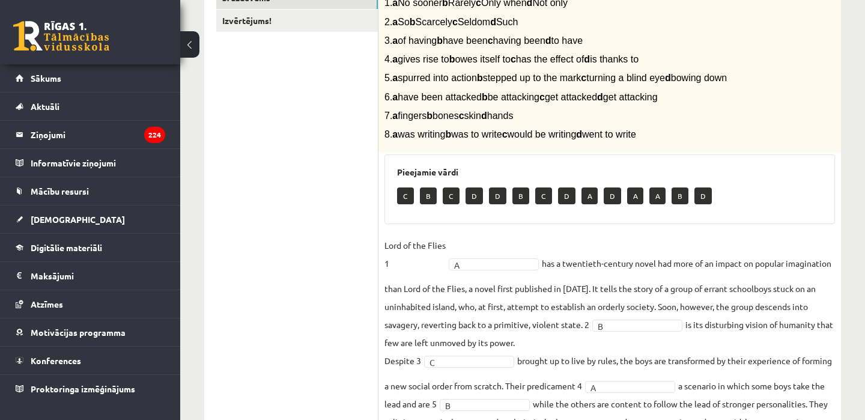
scroll to position [268, 0]
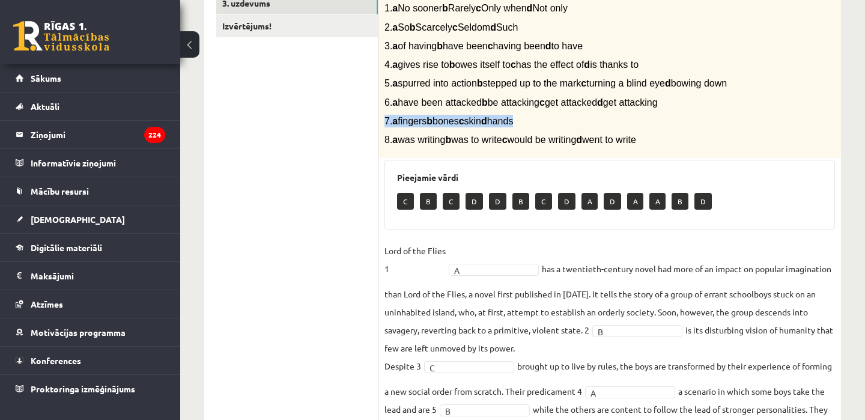
drag, startPoint x: 383, startPoint y: 132, endPoint x: 593, endPoint y: 143, distance: 209.9
click at [593, 143] on div "Complete the text with the correct words (a–d). 1. a No sooner b Rarely c Only …" at bounding box center [609, 58] width 462 height 199
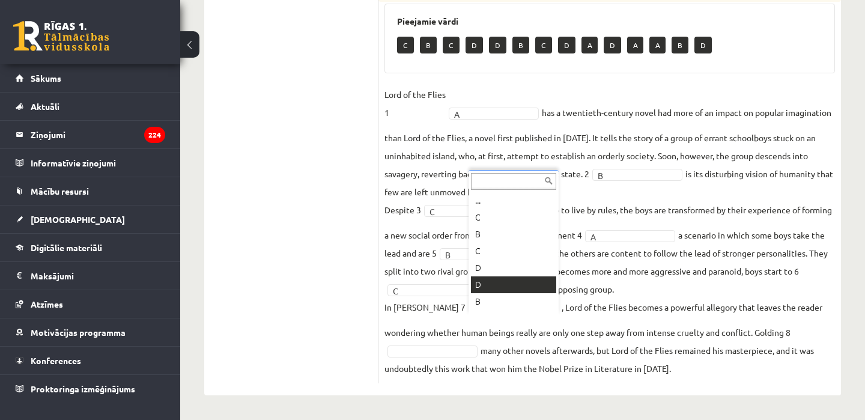
scroll to position [14, 0]
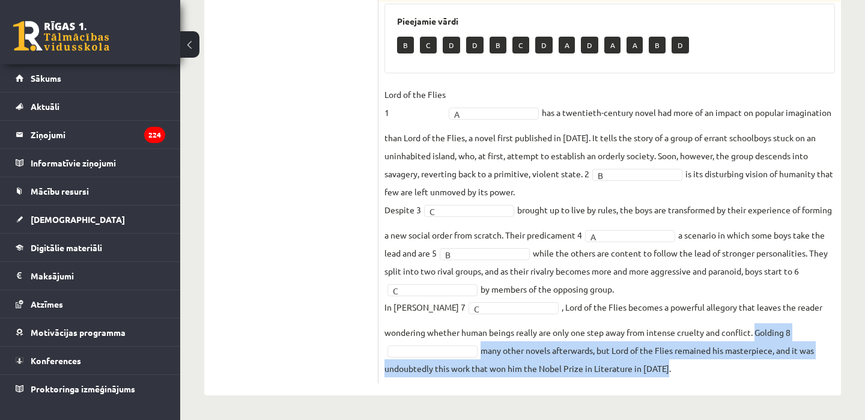
drag, startPoint x: 757, startPoint y: 335, endPoint x: 757, endPoint y: 373, distance: 38.4
click at [757, 373] on fieldset "Lord of the Flies 1 A * has a twentieth-century novel had more of an impact on …" at bounding box center [609, 231] width 450 height 292
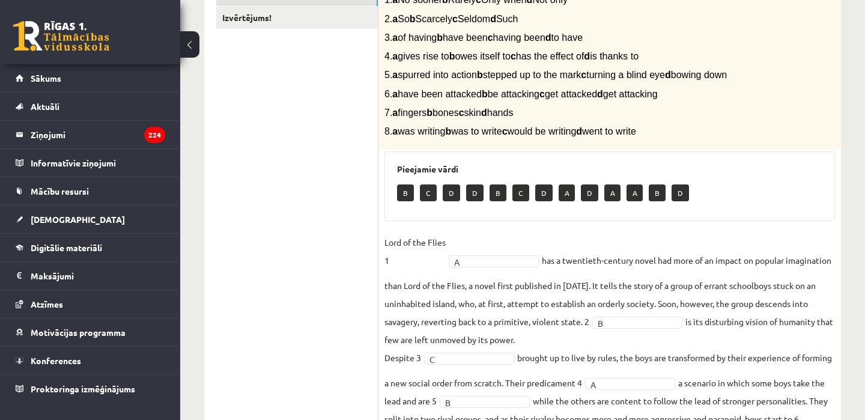
scroll to position [225, 0]
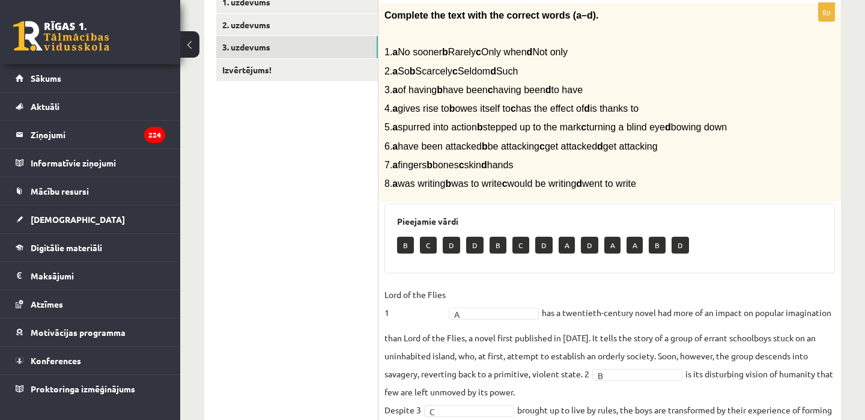
drag, startPoint x: 386, startPoint y: 192, endPoint x: 711, endPoint y: 196, distance: 324.9
click at [711, 190] on p "8. a was writing b was to write c would be writing d went to write" at bounding box center [579, 183] width 390 height 13
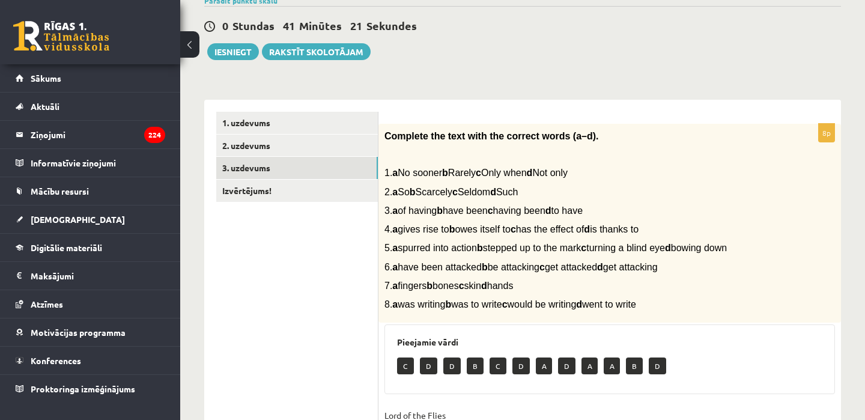
scroll to position [106, 0]
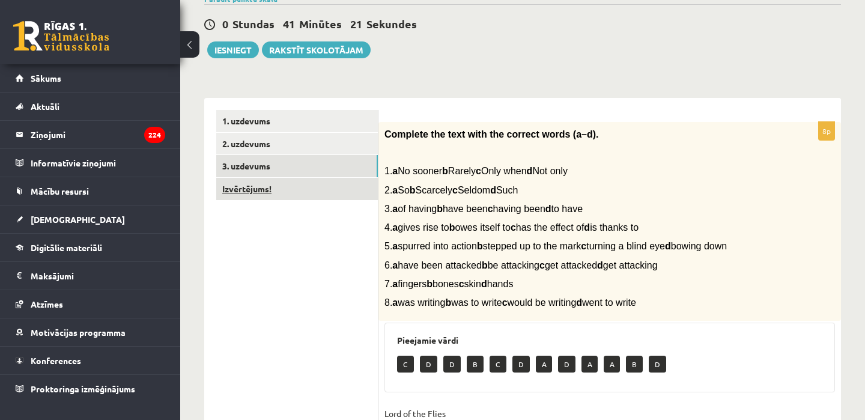
click at [337, 195] on link "Izvērtējums!" at bounding box center [297, 189] width 162 height 22
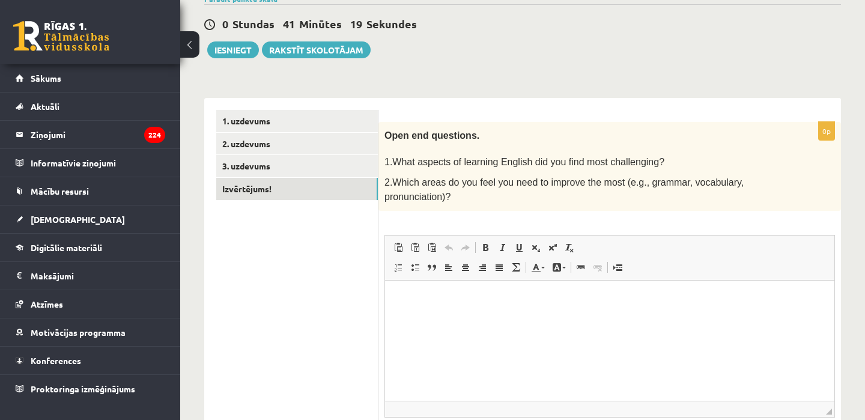
scroll to position [0, 0]
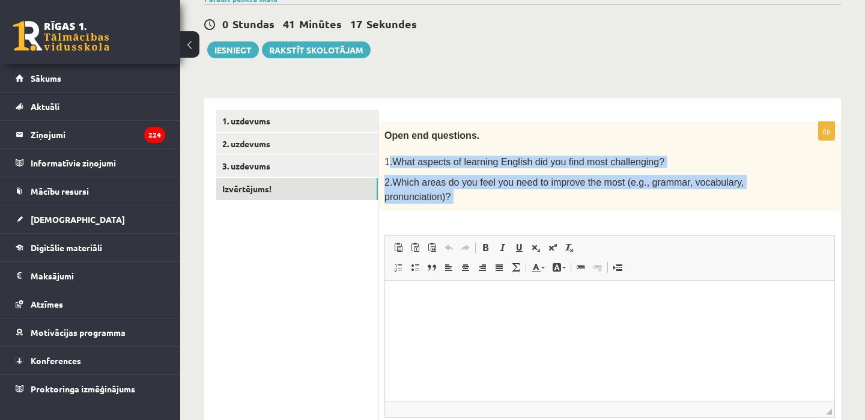
drag, startPoint x: 387, startPoint y: 161, endPoint x: 479, endPoint y: 215, distance: 107.1
click at [479, 215] on div "0p Open end questions. 1.What aspects of learning English did you find most cha…" at bounding box center [609, 303] width 462 height 363
drag, startPoint x: 386, startPoint y: 160, endPoint x: 482, endPoint y: 195, distance: 102.2
click at [482, 195] on div "Open end questions. 1.What aspects of learning English did you find most challe…" at bounding box center [609, 166] width 462 height 89
drag, startPoint x: 384, startPoint y: 133, endPoint x: 467, endPoint y: 195, distance: 103.8
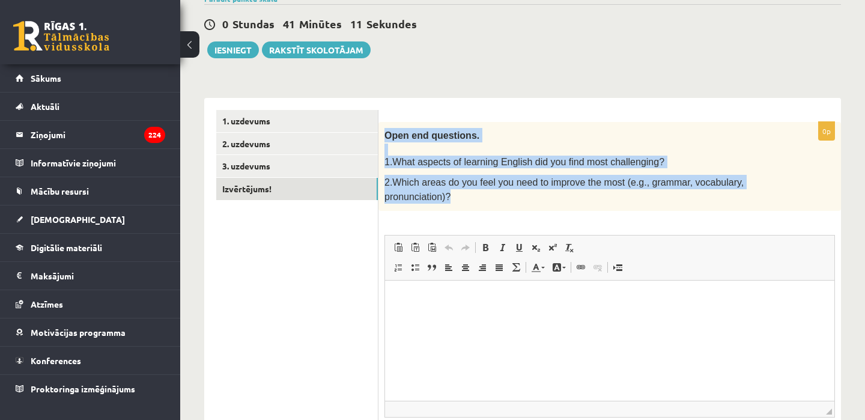
click at [467, 195] on div "Open end questions. 1.What aspects of learning English did you find most challe…" at bounding box center [609, 166] width 462 height 89
click at [269, 167] on link "3. uzdevums" at bounding box center [297, 166] width 162 height 22
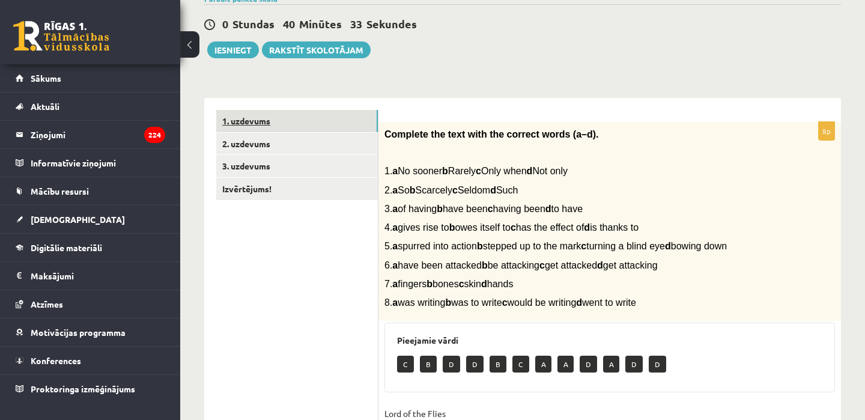
click at [304, 118] on link "1. uzdevums" at bounding box center [297, 121] width 162 height 22
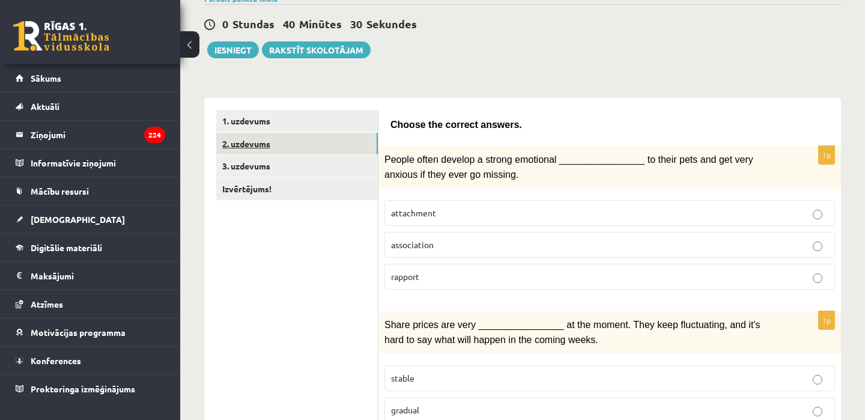
click at [301, 141] on link "2. uzdevums" at bounding box center [297, 144] width 162 height 22
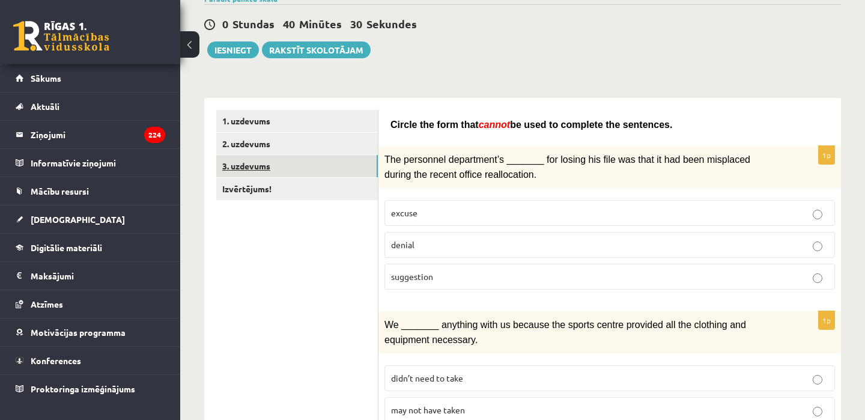
click at [295, 162] on link "3. uzdevums" at bounding box center [297, 166] width 162 height 22
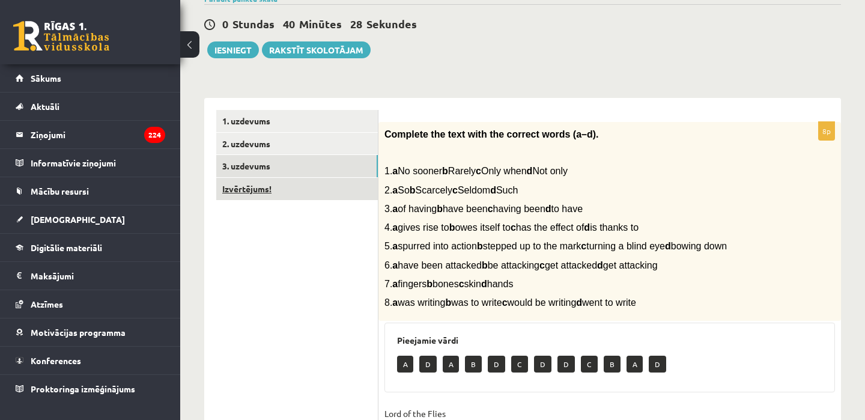
click at [288, 186] on link "Izvērtējums!" at bounding box center [297, 189] width 162 height 22
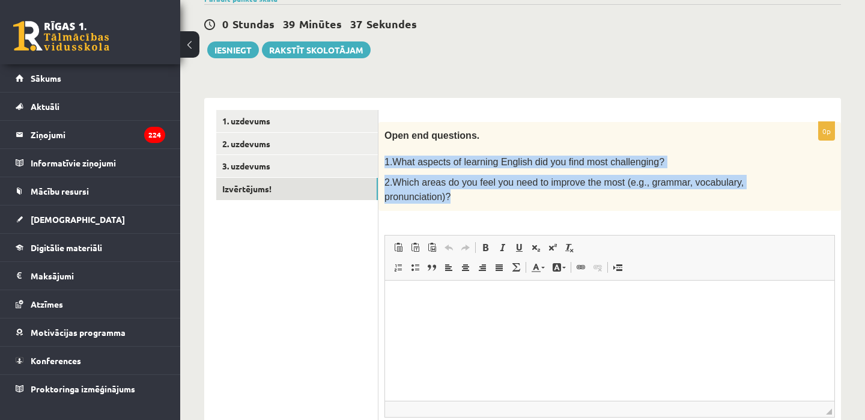
drag, startPoint x: 387, startPoint y: 162, endPoint x: 458, endPoint y: 195, distance: 78.2
click at [458, 195] on div "Open end questions. 1.What aspects of learning English did you find most challe…" at bounding box center [609, 166] width 462 height 89
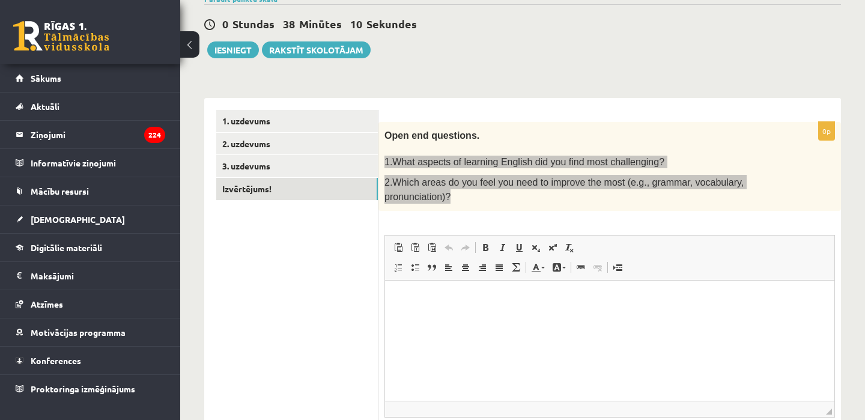
click at [419, 286] on html at bounding box center [609, 298] width 449 height 37
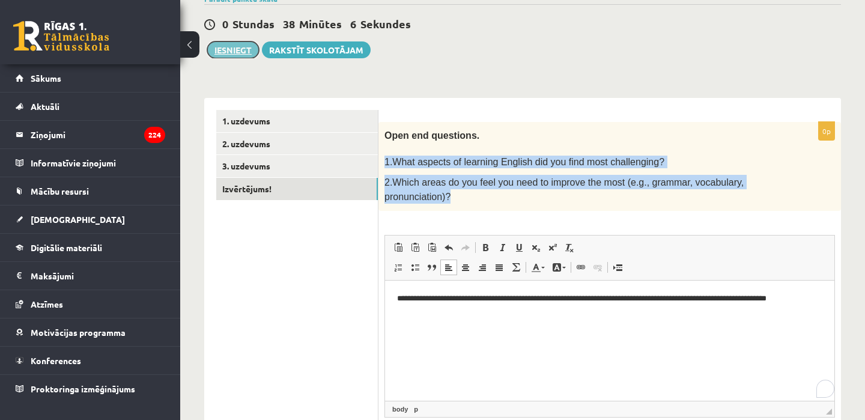
click at [247, 48] on button "Iesniegt" at bounding box center [233, 49] width 52 height 17
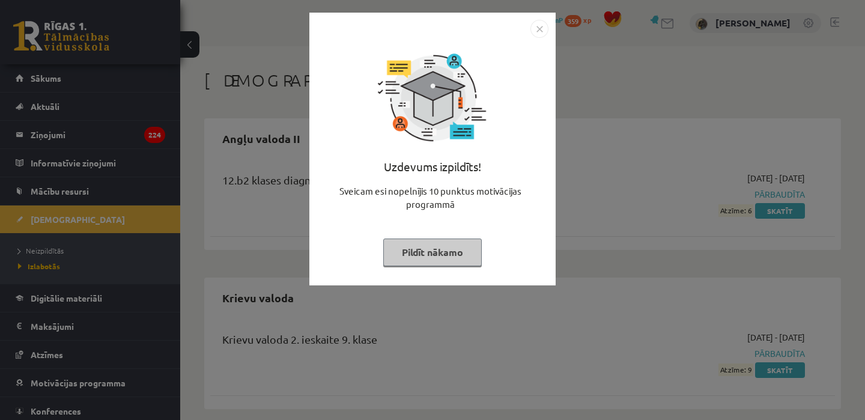
click at [435, 247] on button "Pildīt nākamo" at bounding box center [432, 252] width 98 height 28
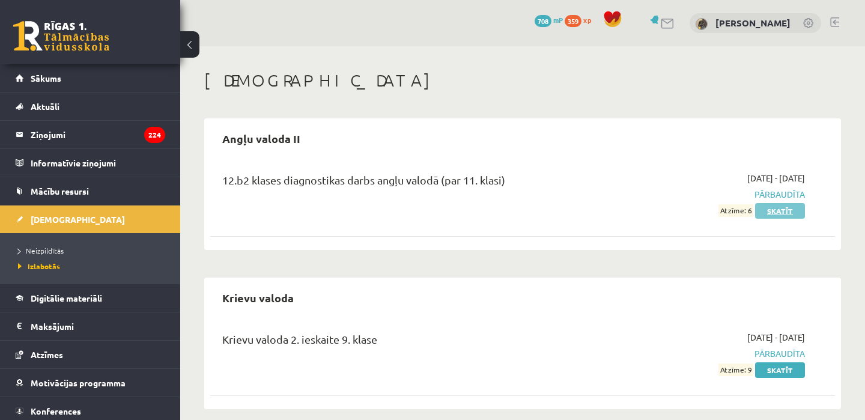
click at [788, 207] on link "Skatīt" at bounding box center [780, 211] width 50 height 16
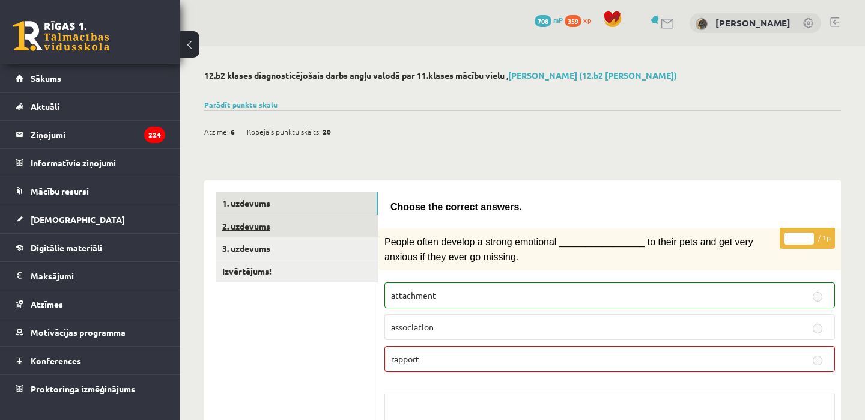
click at [301, 219] on link "2. uzdevums" at bounding box center [297, 226] width 162 height 22
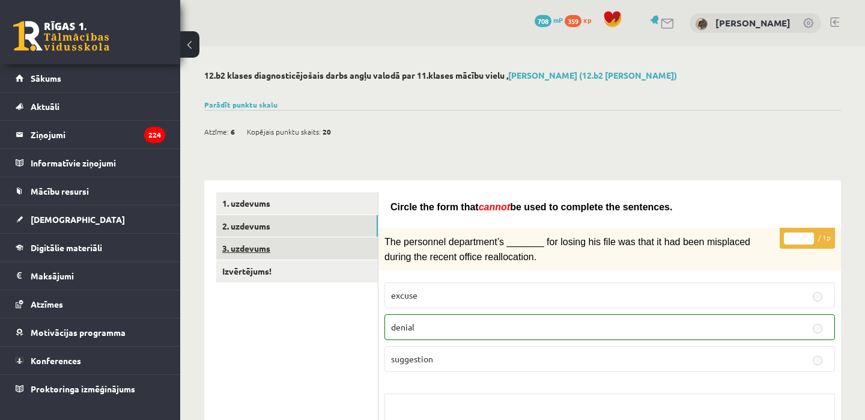
click at [279, 251] on link "3. uzdevums" at bounding box center [297, 248] width 162 height 22
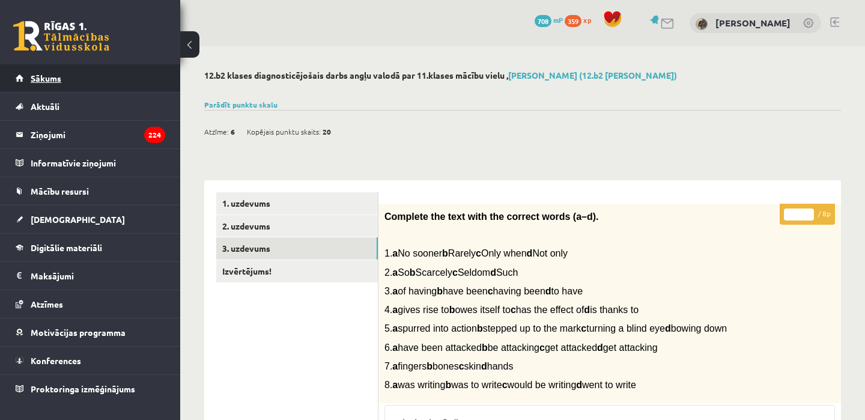
click at [95, 85] on link "Sākums" at bounding box center [91, 78] width 150 height 28
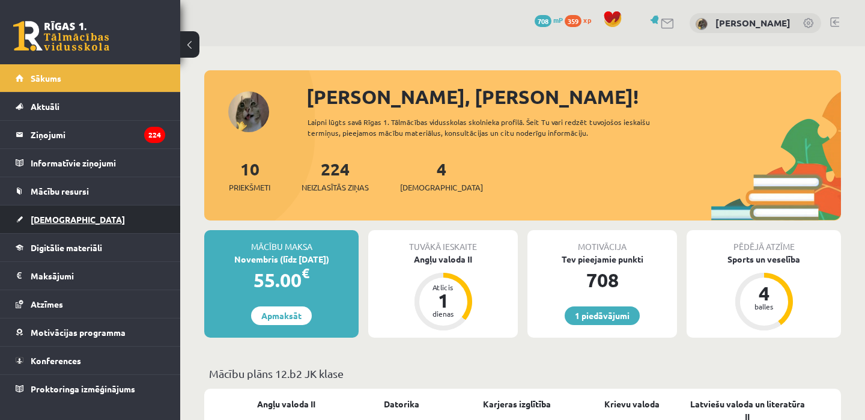
click at [72, 217] on link "[DEMOGRAPHIC_DATA]" at bounding box center [91, 219] width 150 height 28
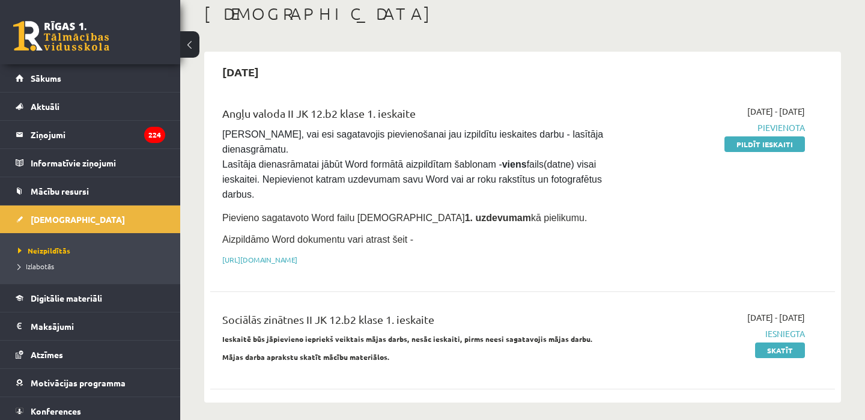
scroll to position [61, 0]
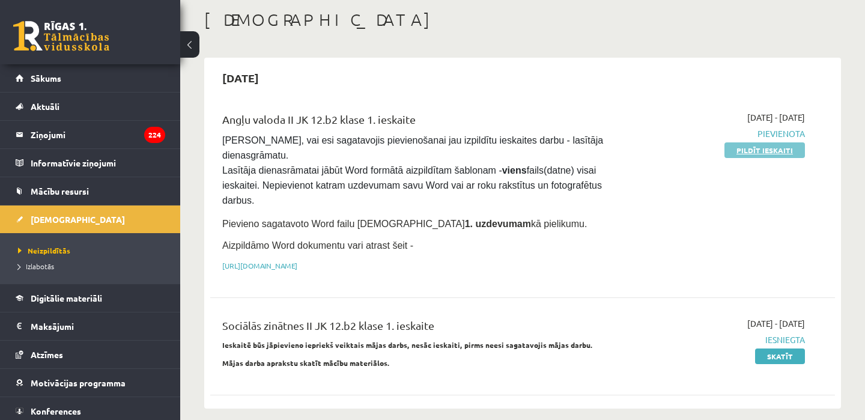
click at [767, 153] on link "Pildīt ieskaiti" at bounding box center [764, 150] width 80 height 16
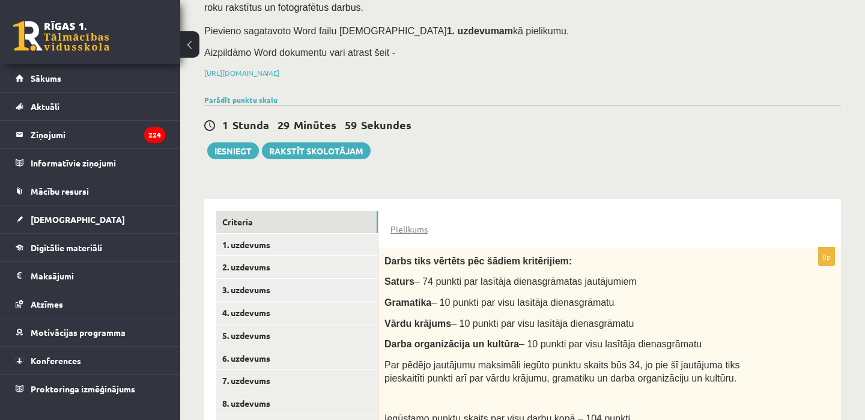
scroll to position [202, 0]
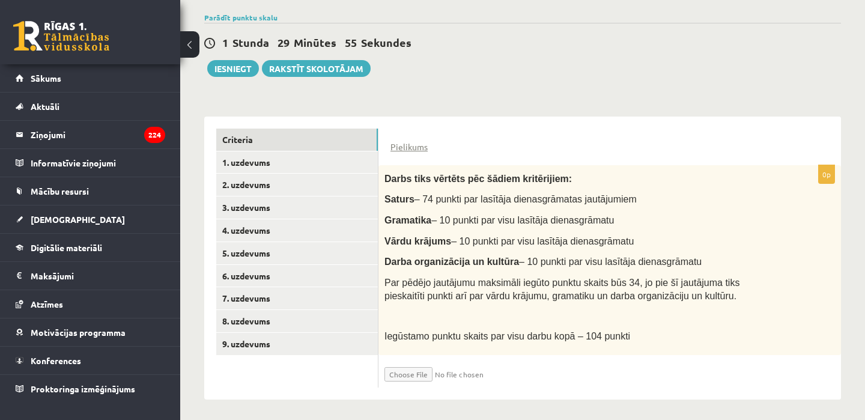
click at [418, 372] on input "file" at bounding box center [455, 371] width 143 height 20
click at [404, 372] on input "file" at bounding box center [455, 371] width 143 height 20
type input "**********"
click at [309, 165] on link "1. uzdevums" at bounding box center [297, 162] width 162 height 22
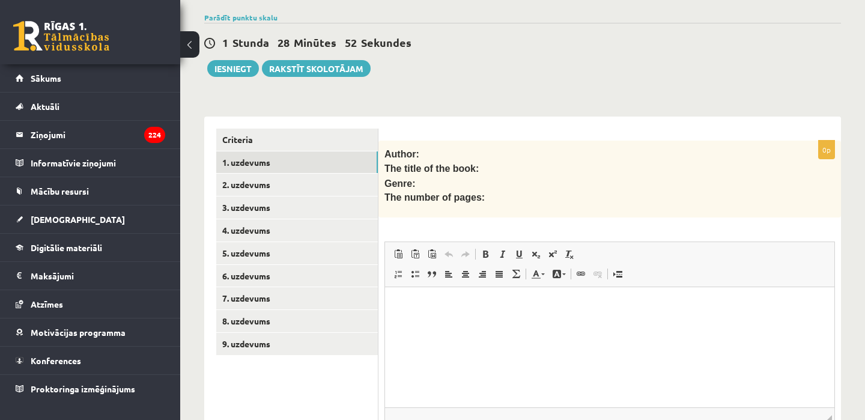
scroll to position [0, 0]
click at [325, 198] on link "3. uzdevums" at bounding box center [297, 207] width 162 height 22
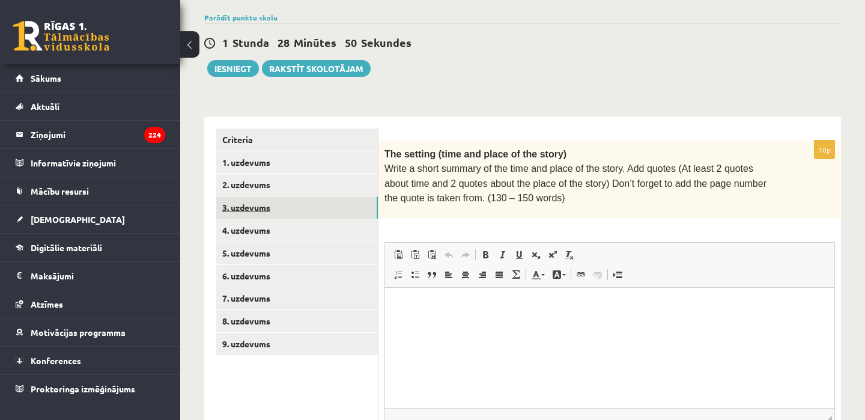
click at [323, 203] on link "3. uzdevums" at bounding box center [297, 207] width 162 height 22
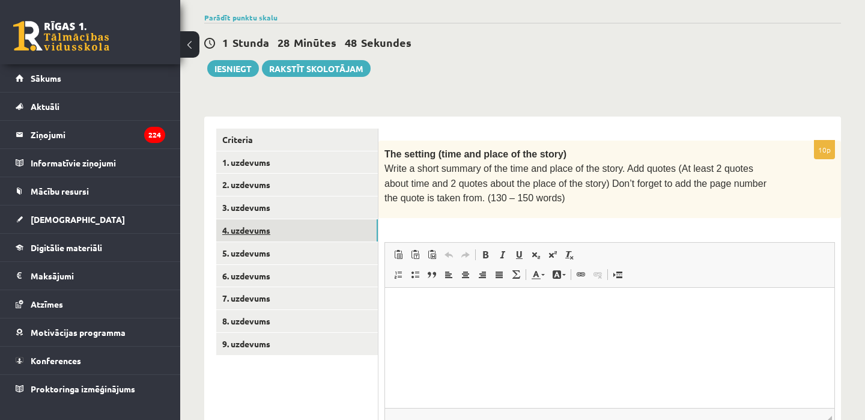
click at [320, 227] on link "4. uzdevums" at bounding box center [297, 230] width 162 height 22
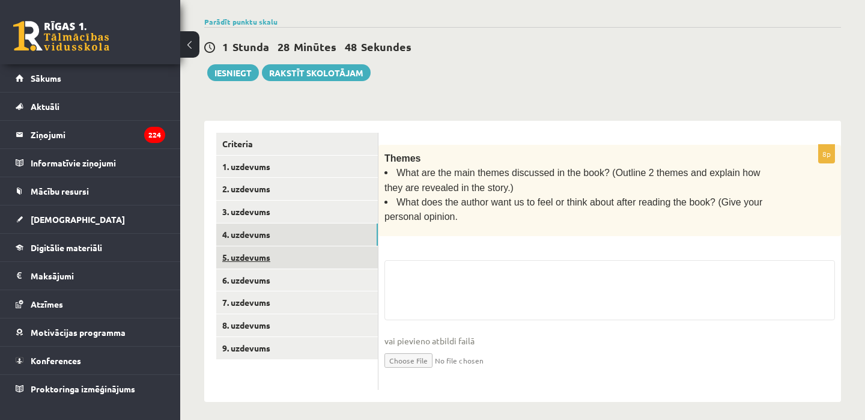
click at [317, 250] on link "5. uzdevums" at bounding box center [297, 257] width 162 height 22
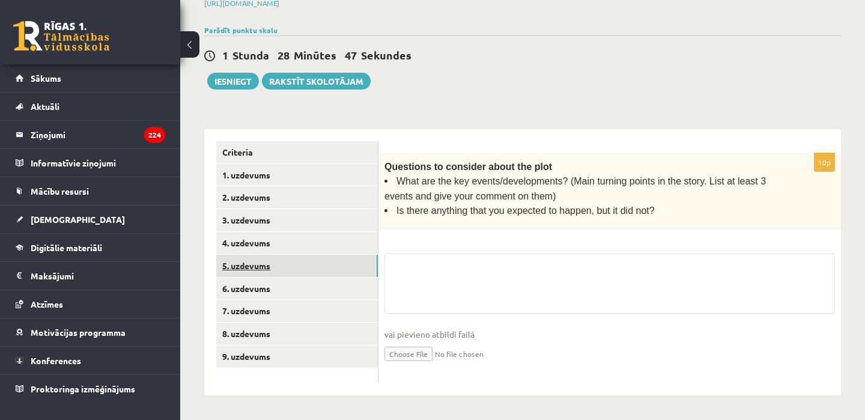
scroll to position [184, 0]
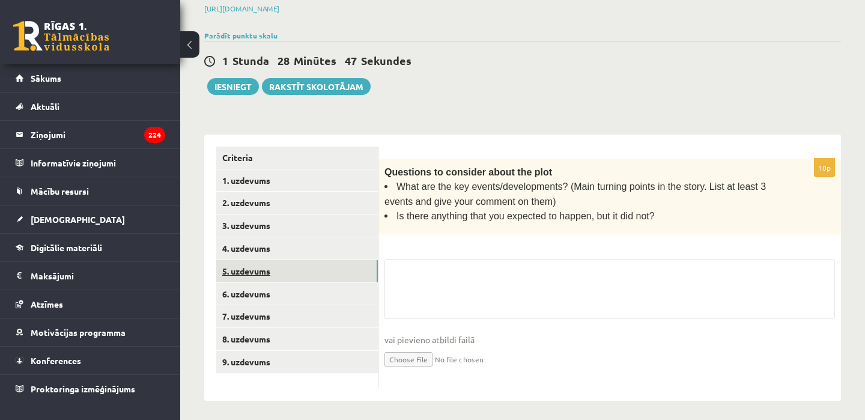
click at [309, 276] on link "5. uzdevums" at bounding box center [297, 271] width 162 height 22
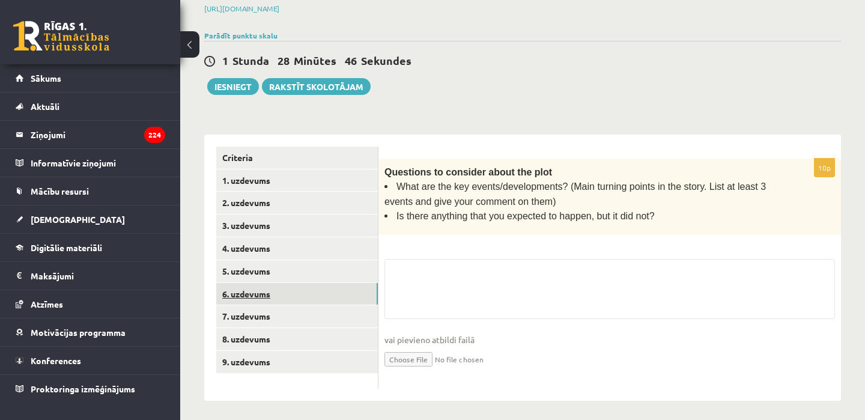
click at [309, 296] on link "6. uzdevums" at bounding box center [297, 294] width 162 height 22
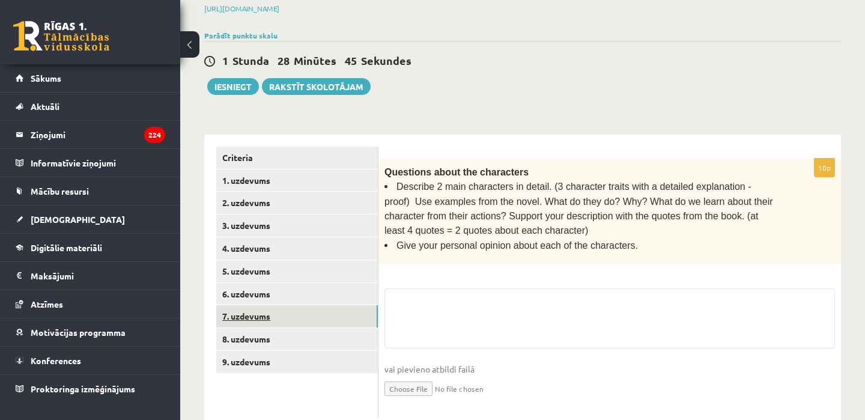
click at [305, 323] on link "7. uzdevums" at bounding box center [297, 316] width 162 height 22
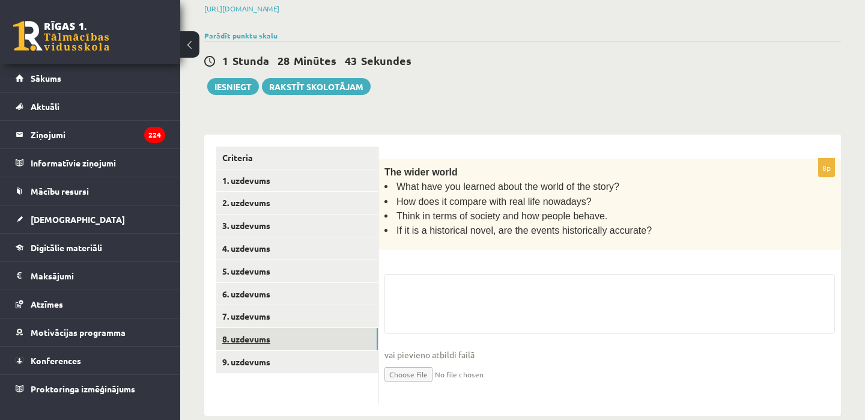
click at [304, 339] on link "8. uzdevums" at bounding box center [297, 339] width 162 height 22
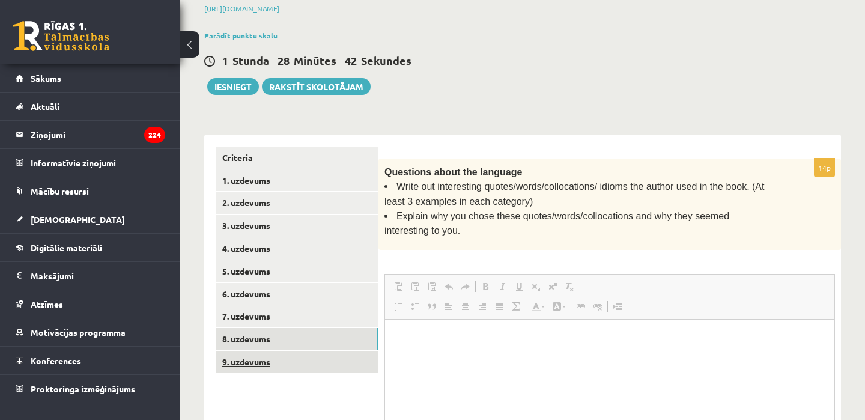
scroll to position [0, 0]
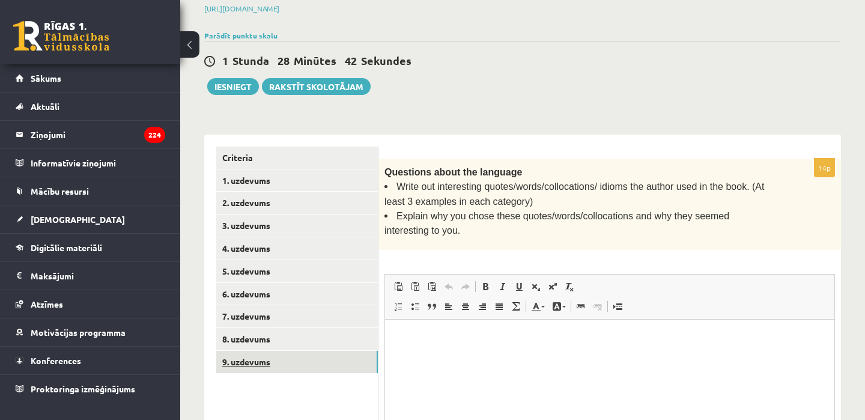
click at [297, 359] on link "9. uzdevums" at bounding box center [297, 362] width 162 height 22
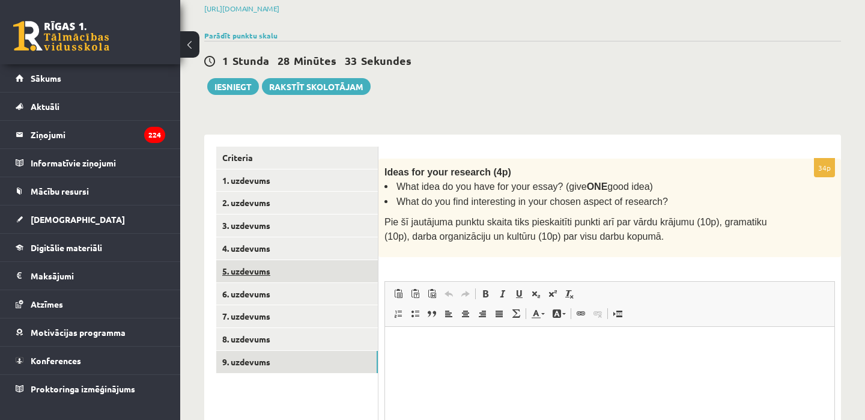
click at [298, 272] on link "5. uzdevums" at bounding box center [297, 271] width 162 height 22
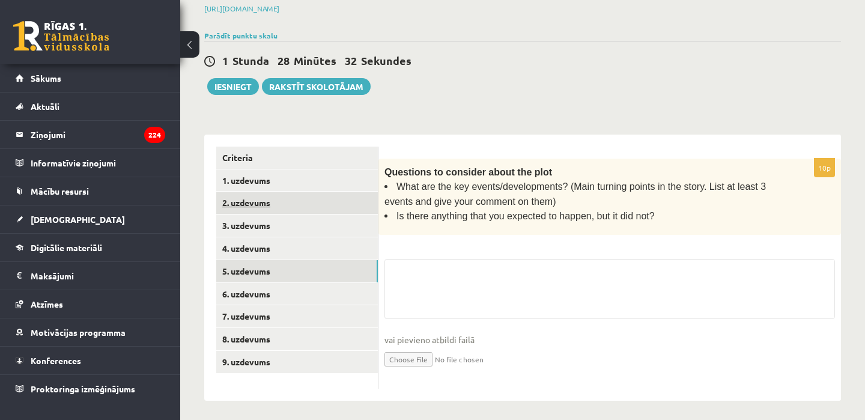
click at [289, 207] on link "2. uzdevums" at bounding box center [297, 203] width 162 height 22
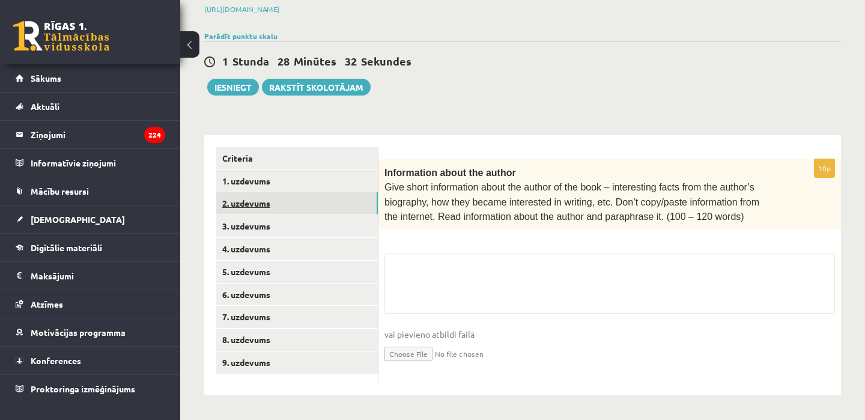
scroll to position [178, 0]
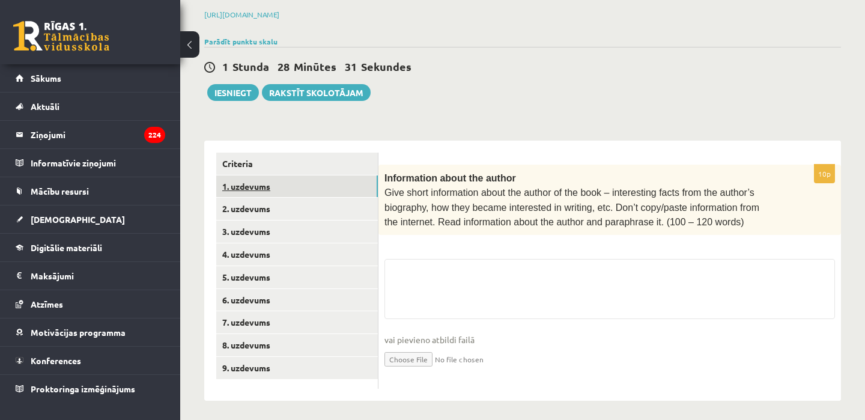
click at [288, 186] on link "1. uzdevums" at bounding box center [297, 186] width 162 height 22
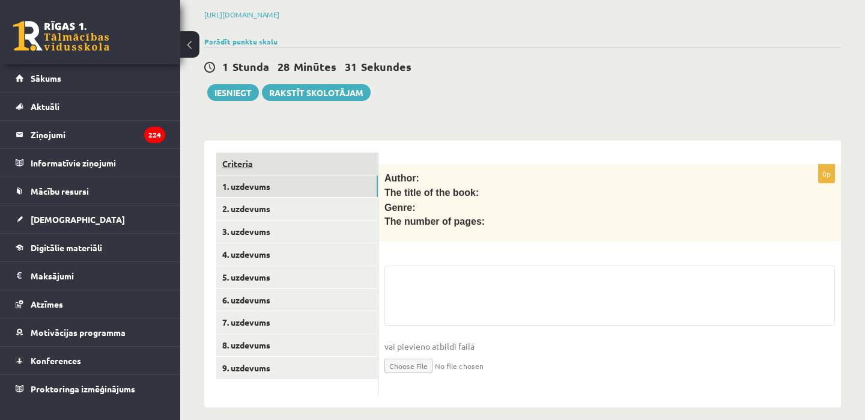
click at [291, 166] on link "Criteria" at bounding box center [297, 164] width 162 height 22
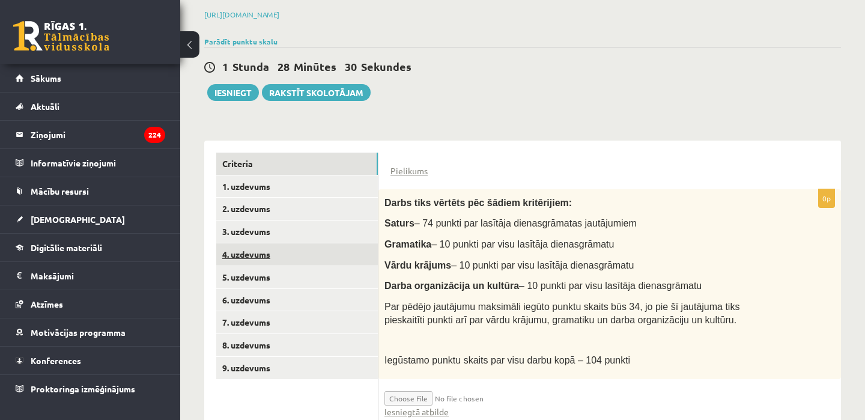
scroll to position [215, 0]
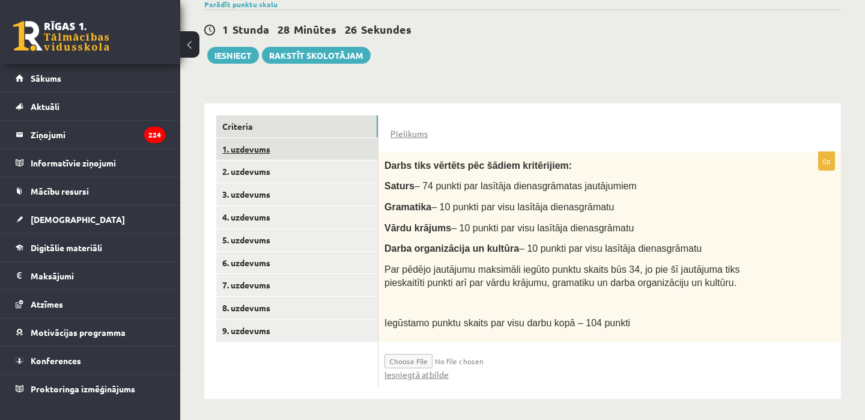
click at [275, 153] on link "1. uzdevums" at bounding box center [297, 149] width 162 height 22
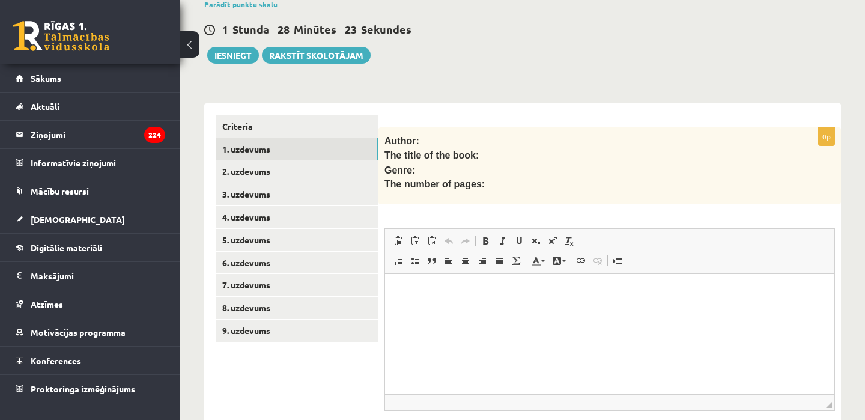
scroll to position [0, 0]
click at [427, 310] on html at bounding box center [609, 292] width 449 height 37
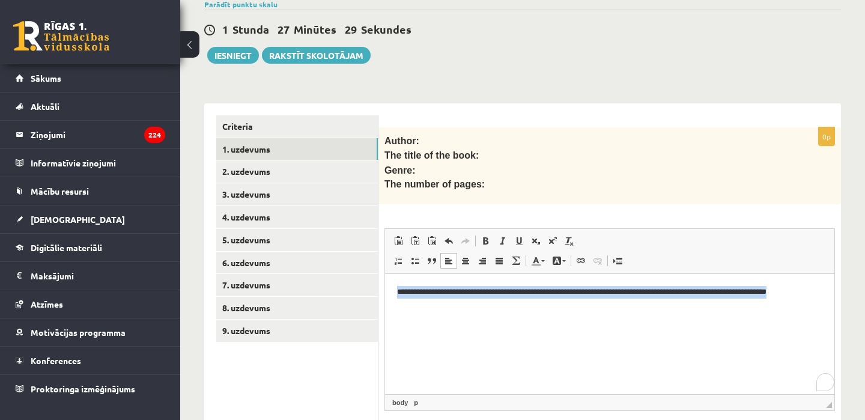
drag, startPoint x: 446, startPoint y: 315, endPoint x: 387, endPoint y: 288, distance: 64.8
click at [387, 288] on html "**********" at bounding box center [609, 298] width 449 height 49
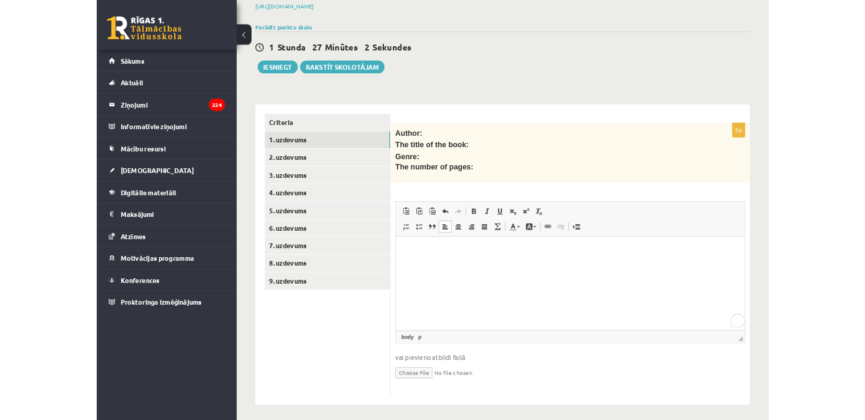
scroll to position [215, 0]
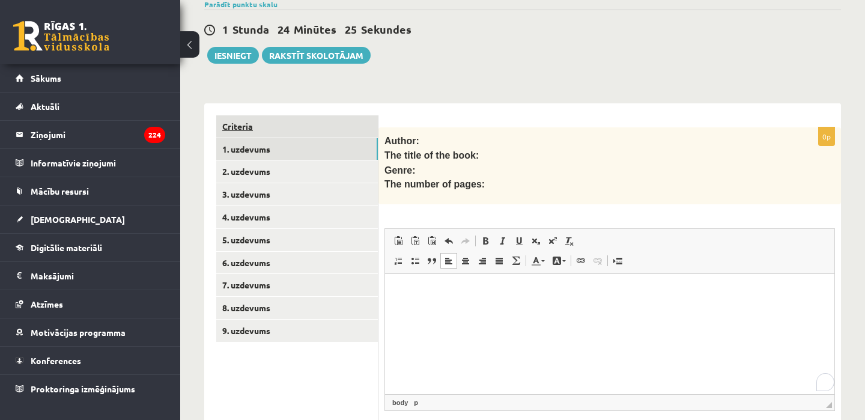
click at [294, 121] on link "Criteria" at bounding box center [297, 126] width 162 height 22
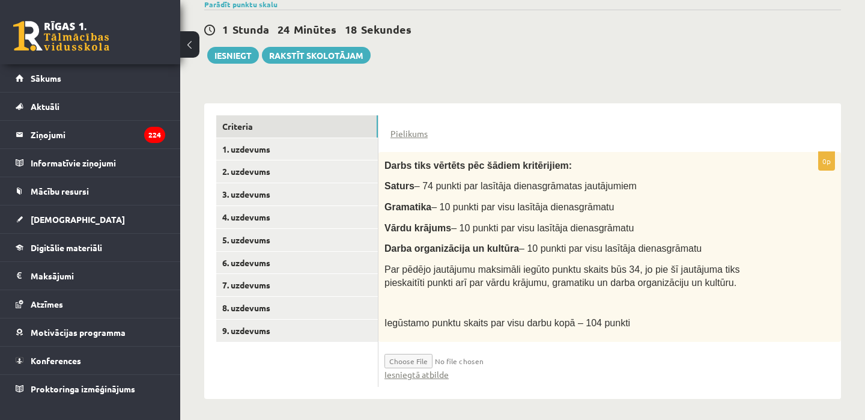
click at [417, 354] on input "file" at bounding box center [455, 358] width 143 height 20
type input "**********"
click at [470, 357] on input "file" at bounding box center [455, 358] width 143 height 20
click at [412, 372] on link "Iesniegtā atbilde" at bounding box center [416, 374] width 64 height 13
click at [234, 56] on button "Iesniegt" at bounding box center [233, 55] width 52 height 17
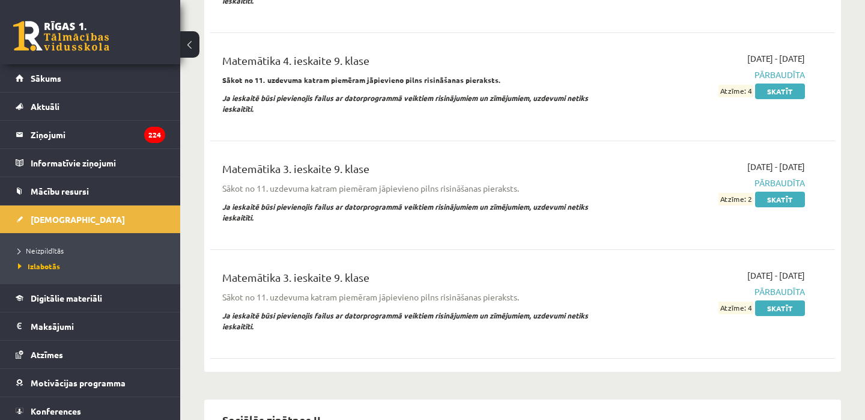
scroll to position [784, 0]
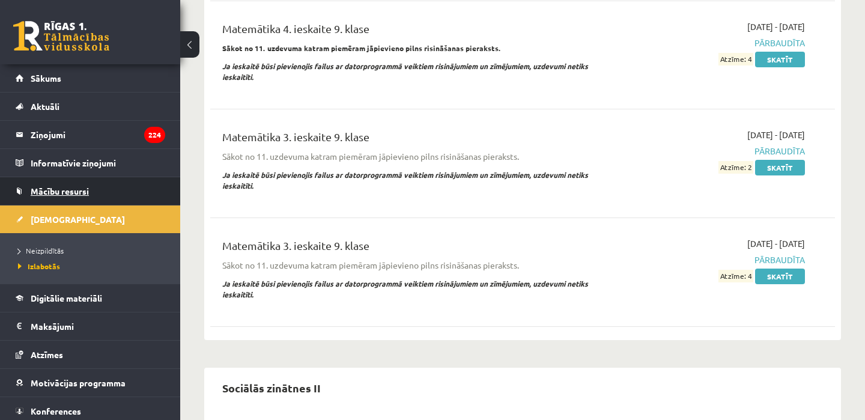
click at [58, 187] on span "Mācību resursi" at bounding box center [60, 191] width 58 height 11
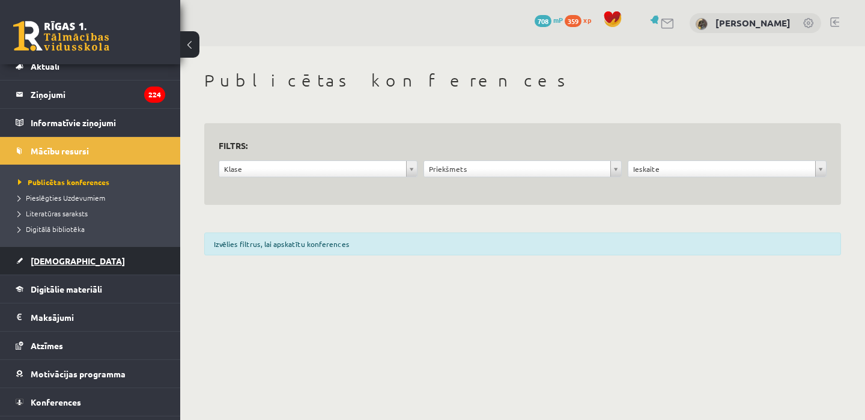
click at [80, 270] on link "[DEMOGRAPHIC_DATA]" at bounding box center [91, 261] width 150 height 28
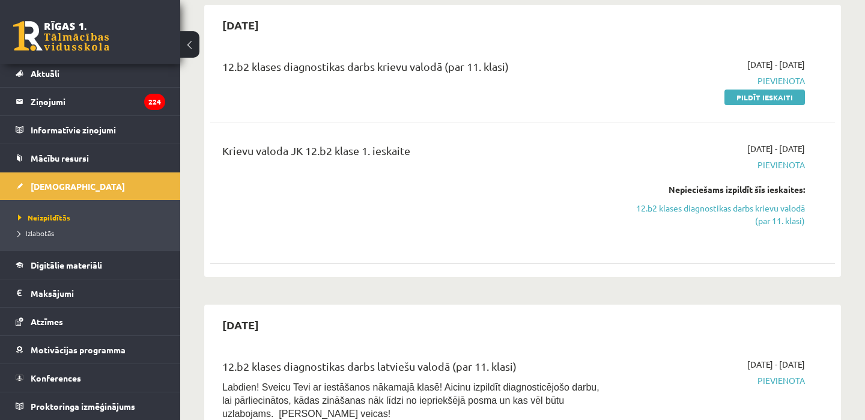
scroll to position [491, 0]
